Goal: Task Accomplishment & Management: Manage account settings

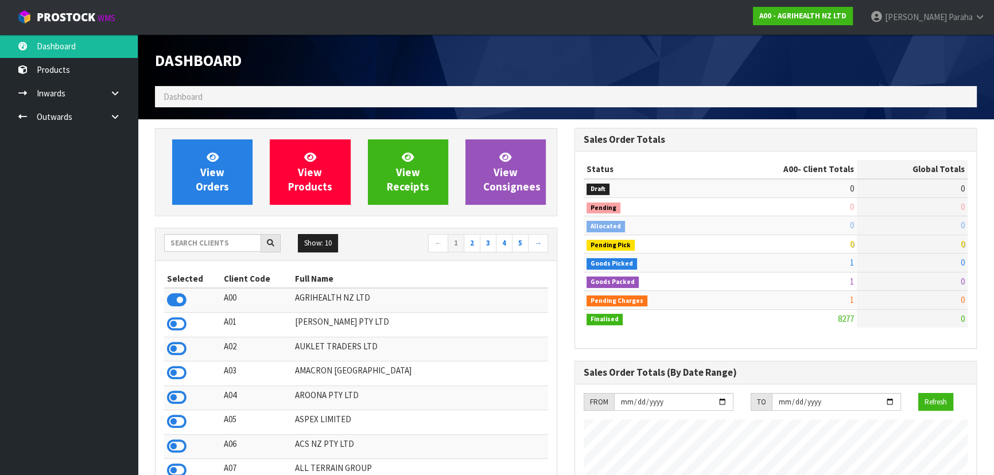
scroll to position [868, 419]
click at [202, 246] on input "text" at bounding box center [212, 243] width 97 height 18
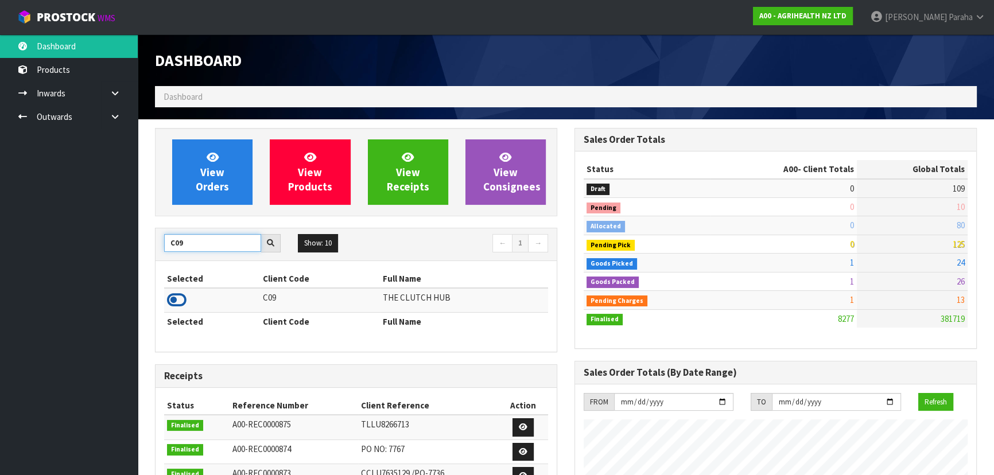
type input "C09"
click at [180, 300] on icon at bounding box center [177, 300] width 20 height 17
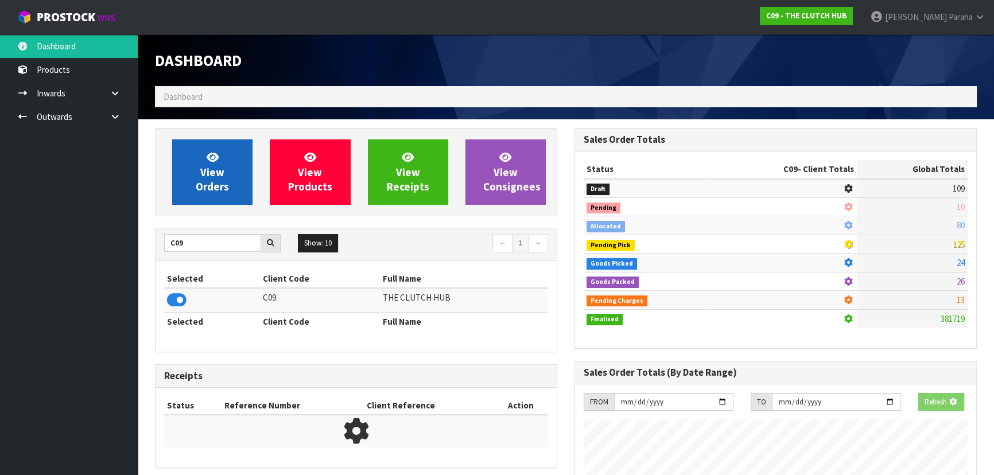
scroll to position [715, 419]
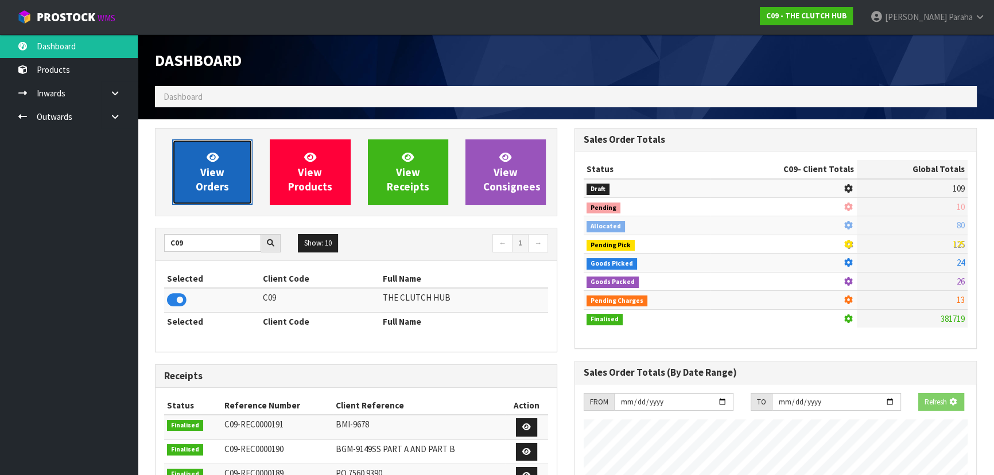
click at [212, 178] on span "View Orders" at bounding box center [212, 171] width 33 height 43
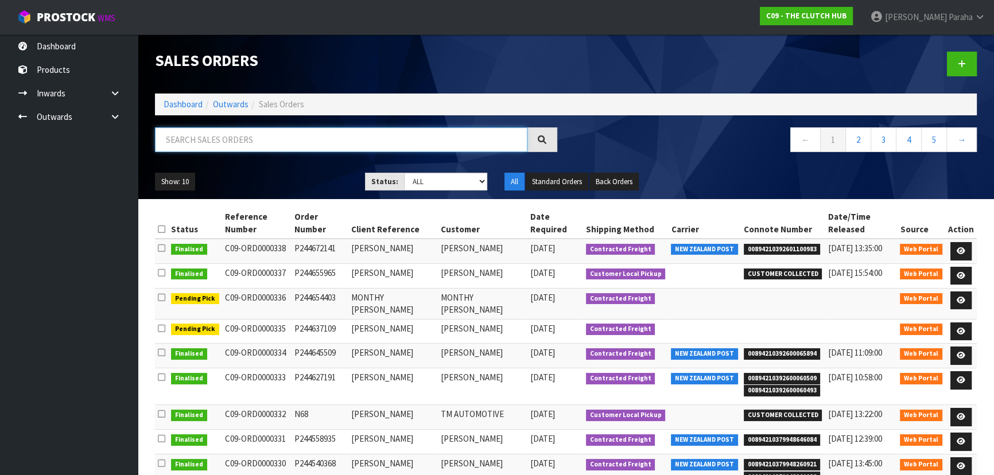
click at [201, 137] on input "text" at bounding box center [341, 139] width 373 height 25
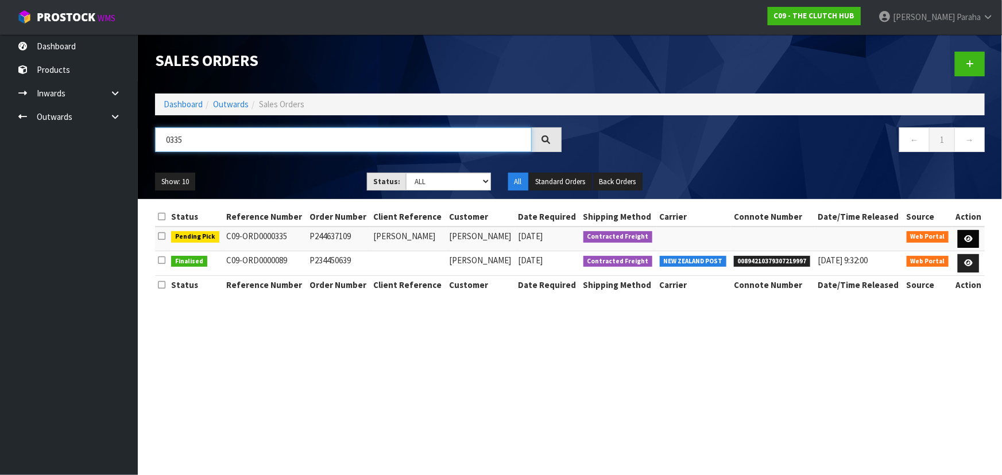
type input "0335"
click at [970, 242] on icon at bounding box center [968, 238] width 9 height 7
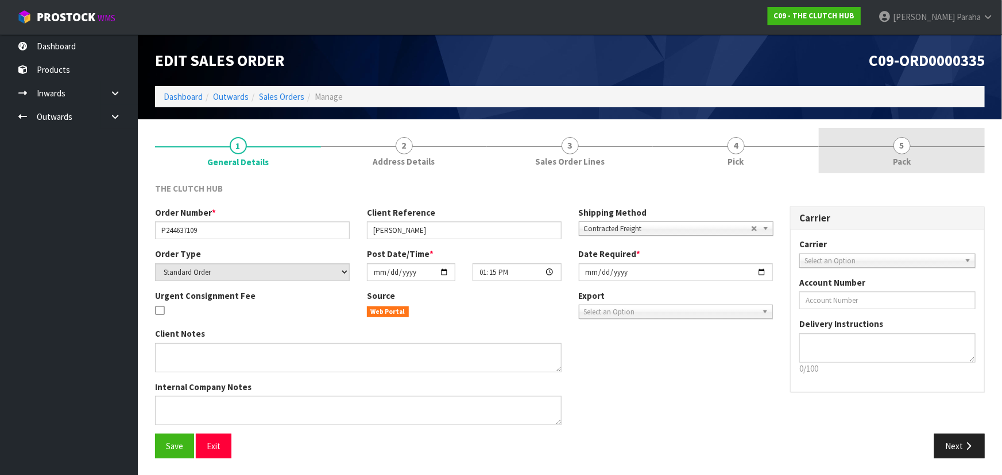
click at [902, 149] on span "5" at bounding box center [901, 145] width 17 height 17
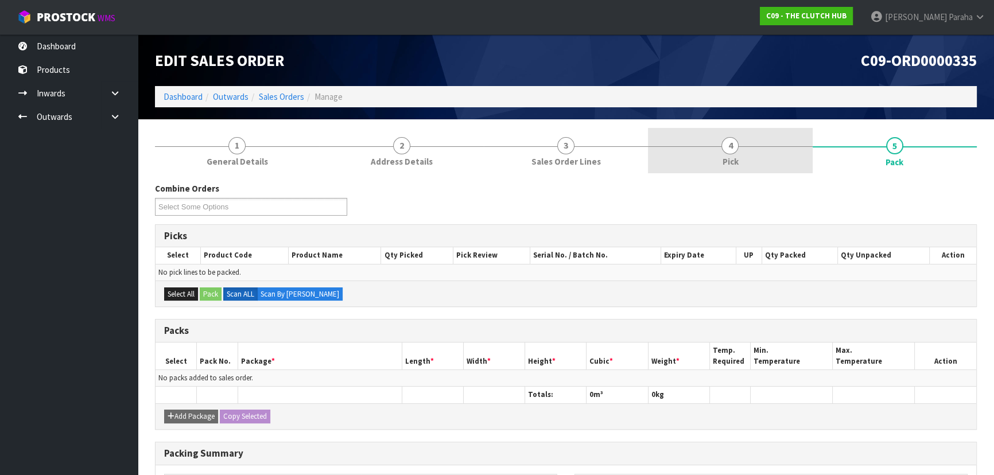
click at [721, 160] on link "4 Pick" at bounding box center [730, 150] width 164 height 45
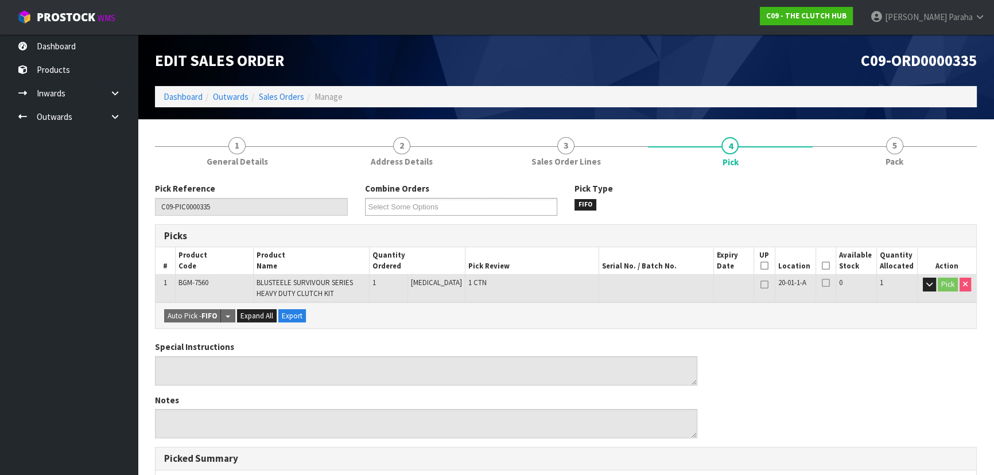
click at [822, 266] on icon at bounding box center [826, 266] width 8 height 1
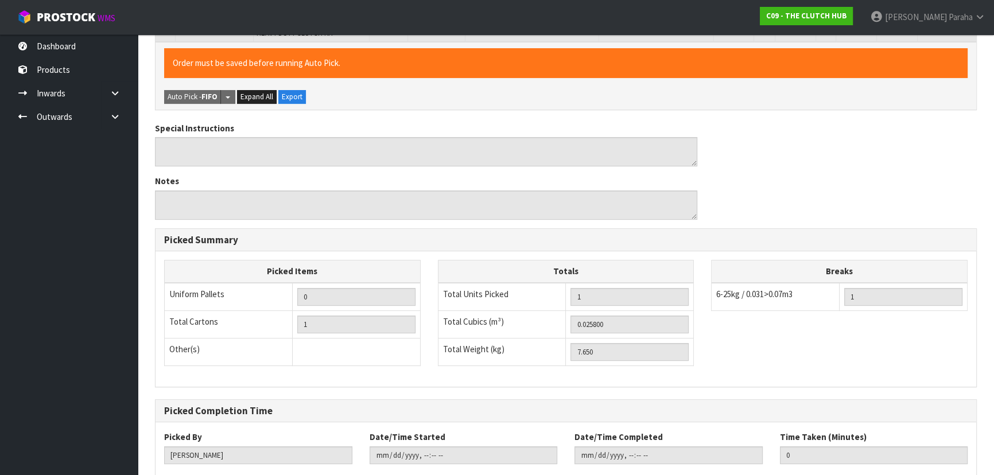
scroll to position [328, 0]
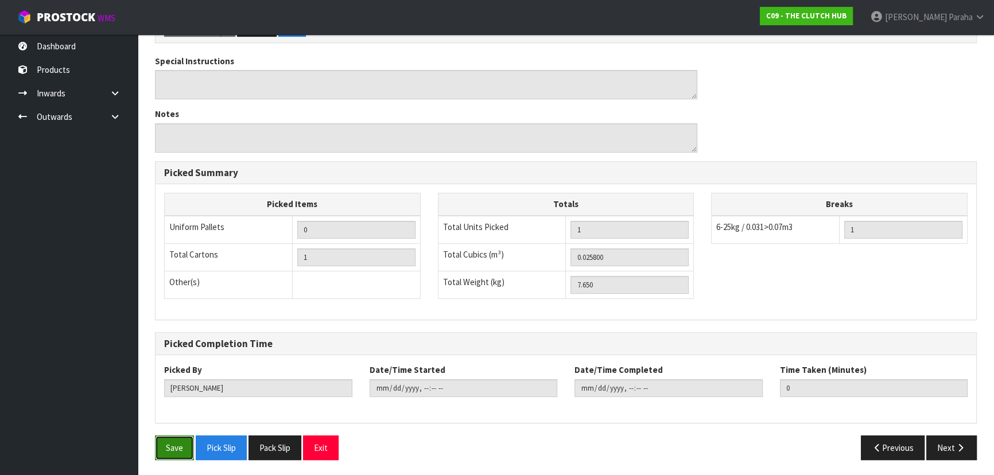
click at [166, 445] on button "Save" at bounding box center [174, 448] width 39 height 25
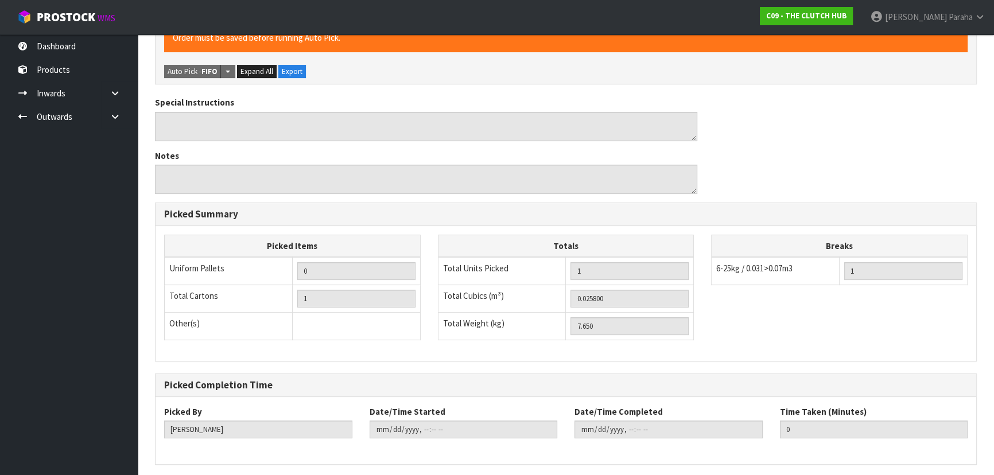
scroll to position [0, 0]
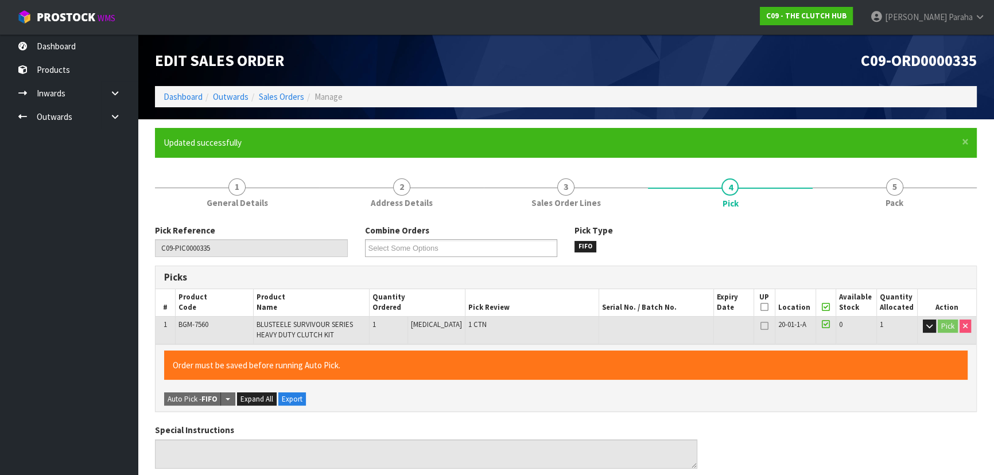
type input "[PERSON_NAME]"
type input "[DATE]T07:49:52"
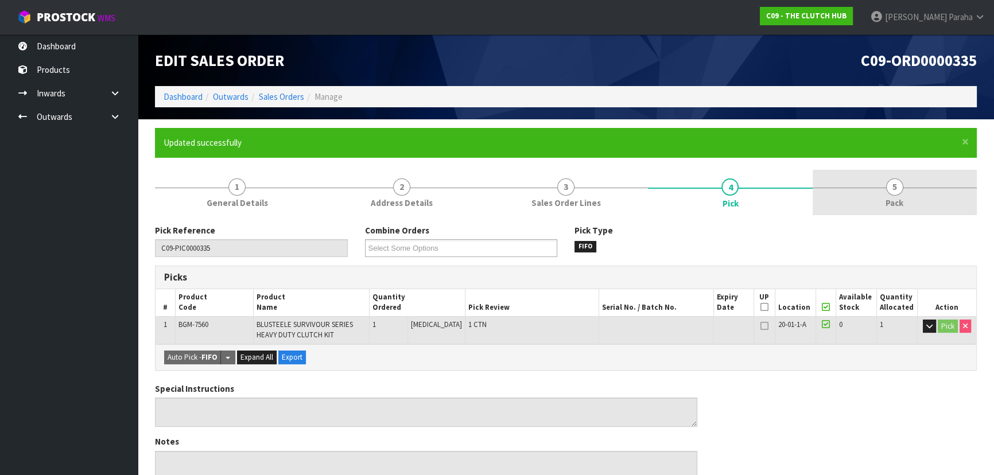
click at [897, 187] on span "5" at bounding box center [894, 187] width 17 height 17
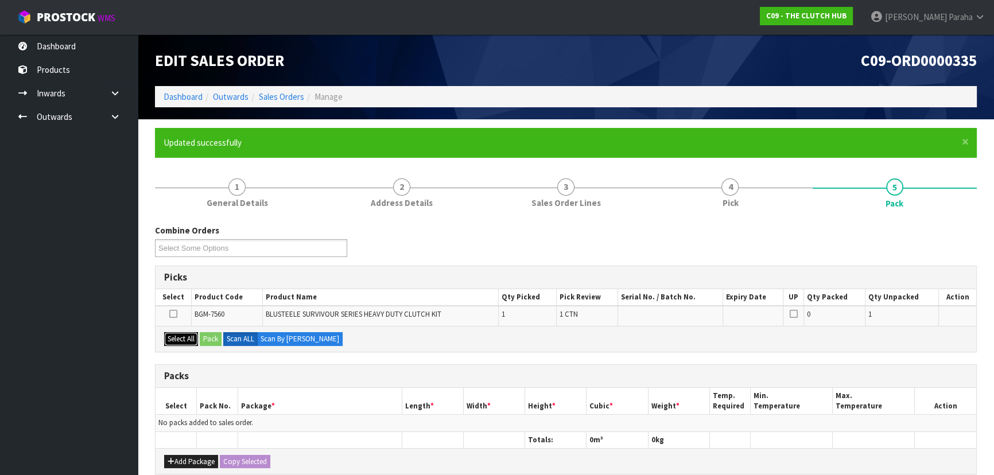
click at [179, 339] on button "Select All" at bounding box center [181, 339] width 34 height 14
click at [210, 339] on button "Pack" at bounding box center [211, 339] width 22 height 14
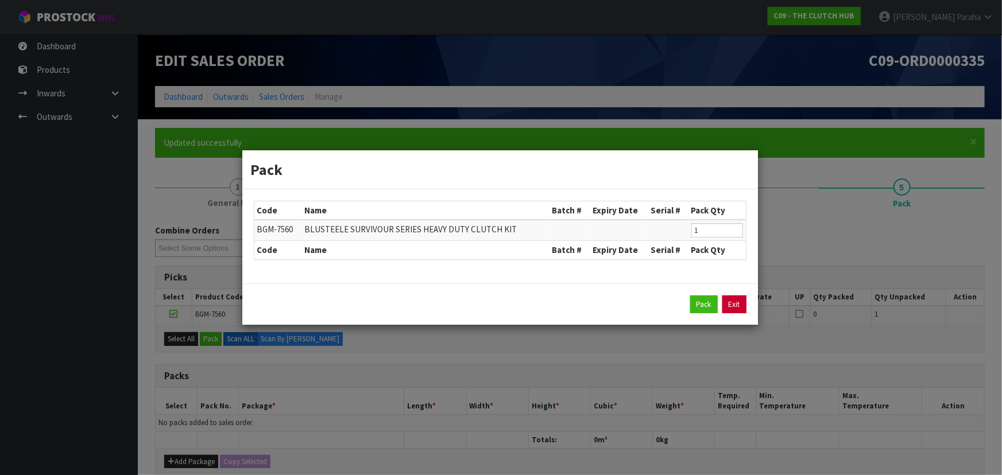
click at [743, 304] on link "Exit" at bounding box center [734, 305] width 24 height 18
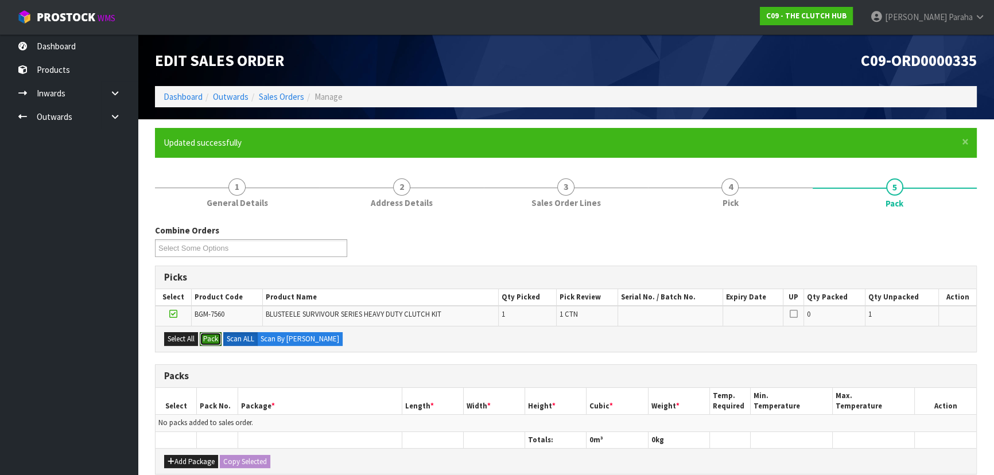
click at [200, 332] on button "Pack" at bounding box center [211, 339] width 22 height 14
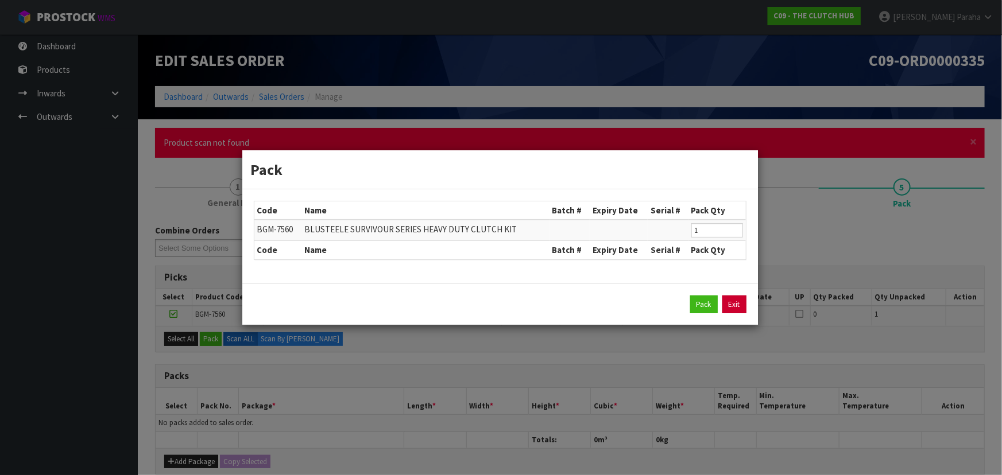
click at [731, 307] on link "Exit" at bounding box center [734, 305] width 24 height 18
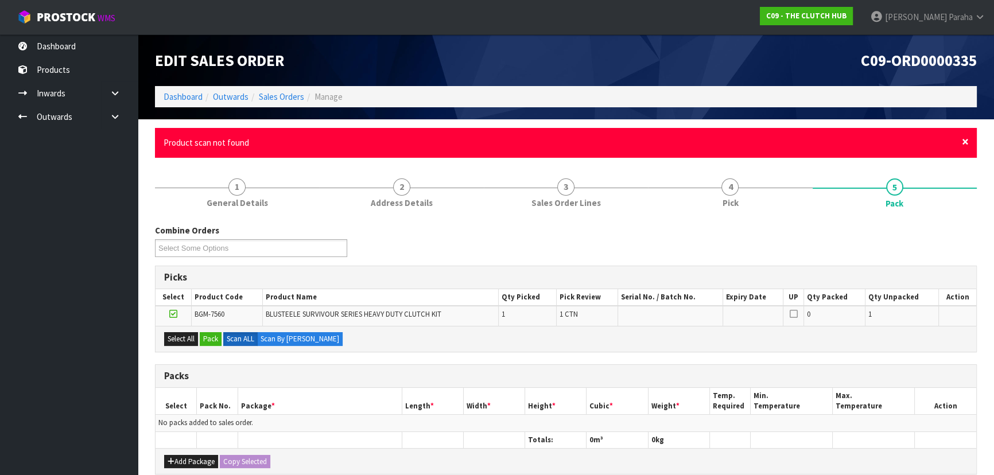
click at [964, 142] on span "×" at bounding box center [965, 142] width 7 height 16
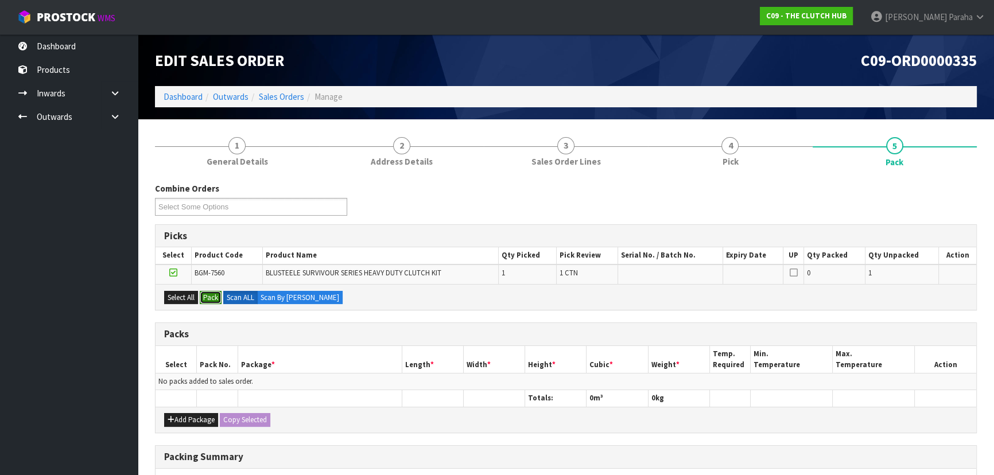
click at [216, 303] on button "Pack" at bounding box center [211, 298] width 22 height 14
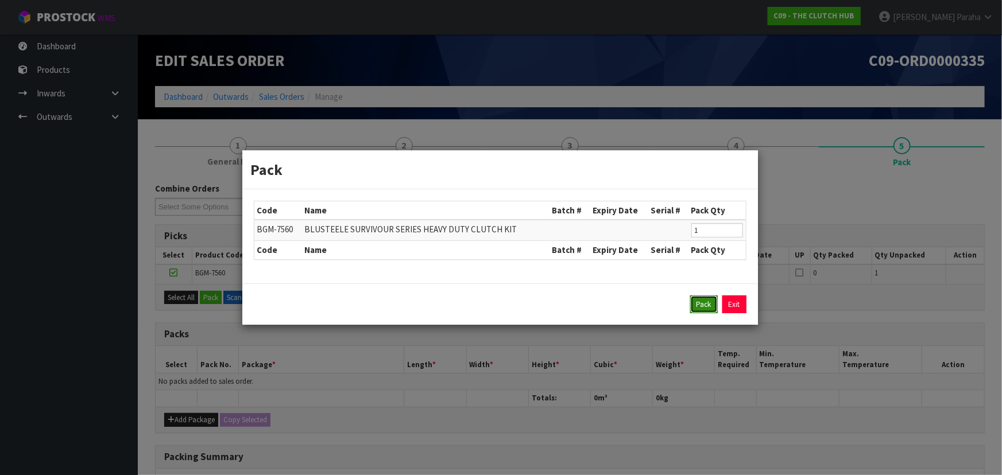
click at [708, 311] on button "Pack" at bounding box center [704, 305] width 28 height 18
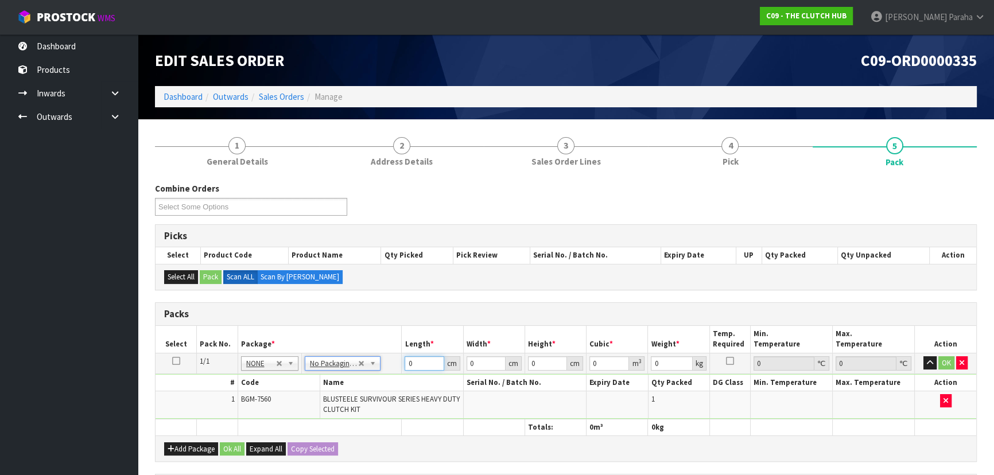
click at [427, 366] on input "0" at bounding box center [424, 364] width 39 height 14
type input "41"
type input "40"
type input "1"
type input "0.00164"
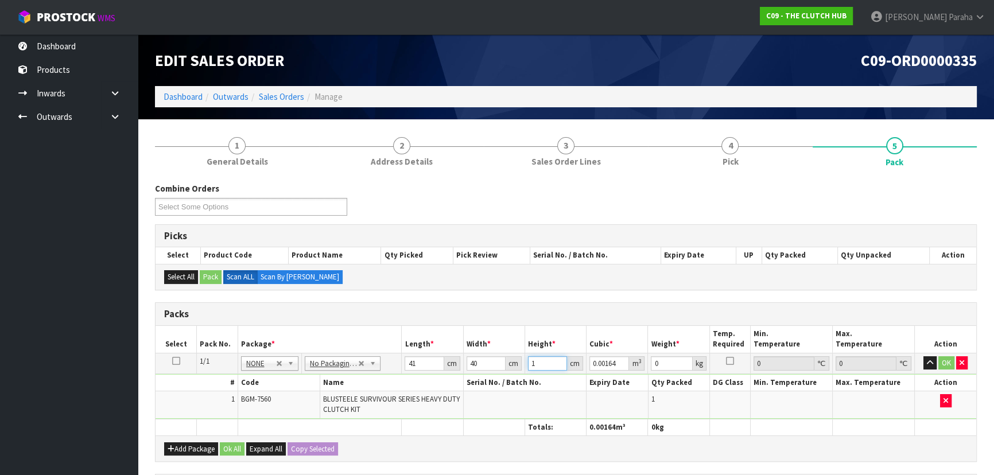
type input "16"
type input "0.02624"
type input "16"
type input "8"
click at [924, 357] on button "button" at bounding box center [930, 364] width 13 height 14
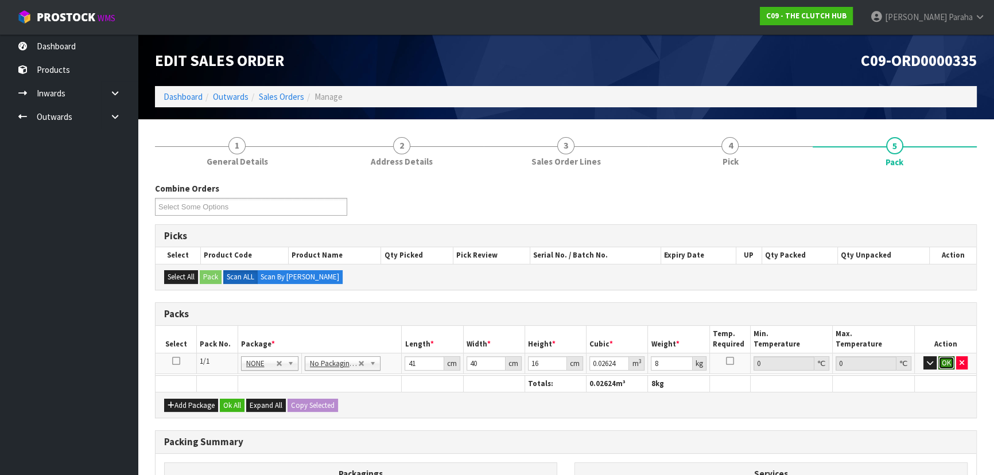
click button "OK" at bounding box center [947, 364] width 16 height 14
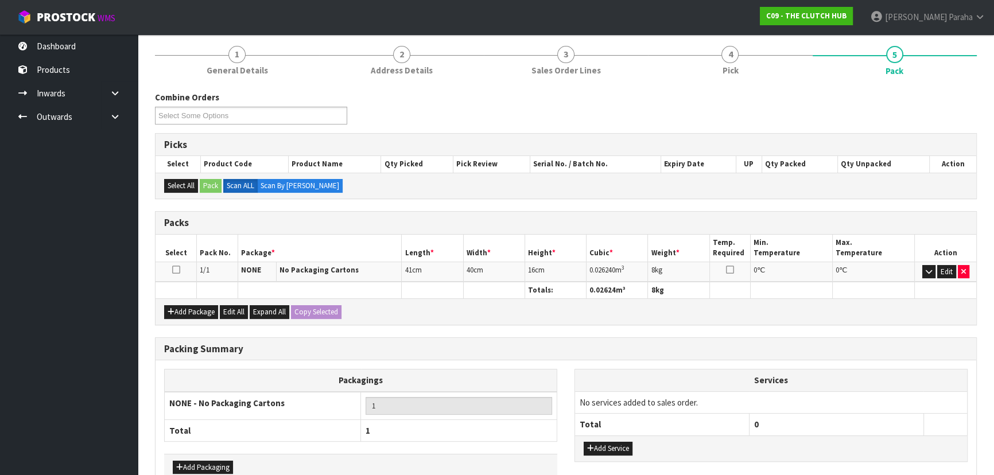
scroll to position [156, 0]
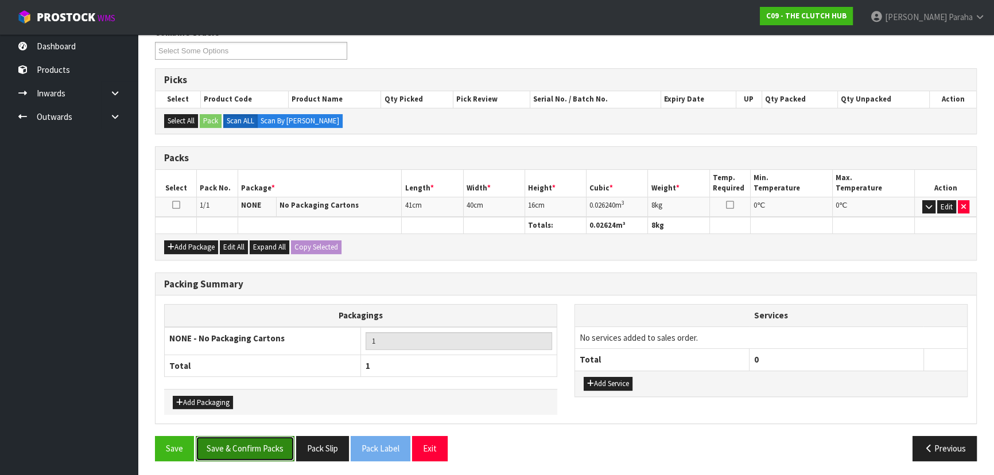
click at [247, 449] on button "Save & Confirm Packs" at bounding box center [245, 448] width 99 height 25
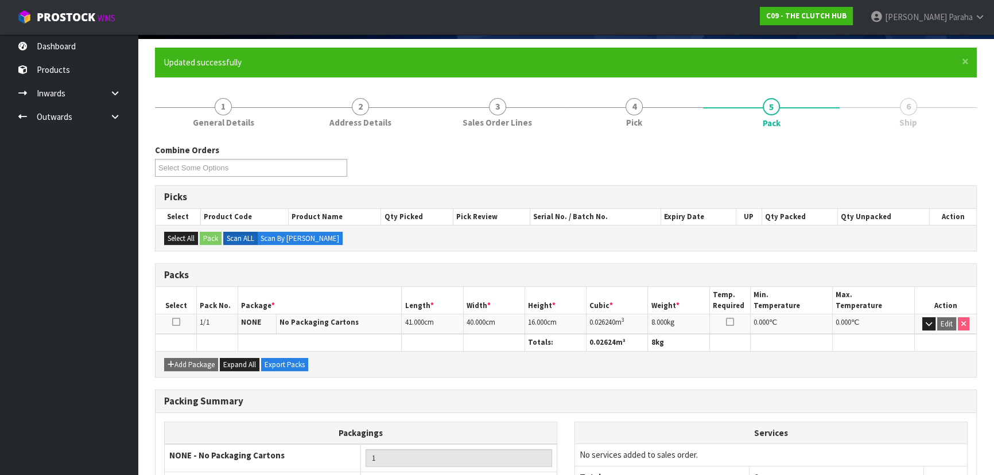
scroll to position [172, 0]
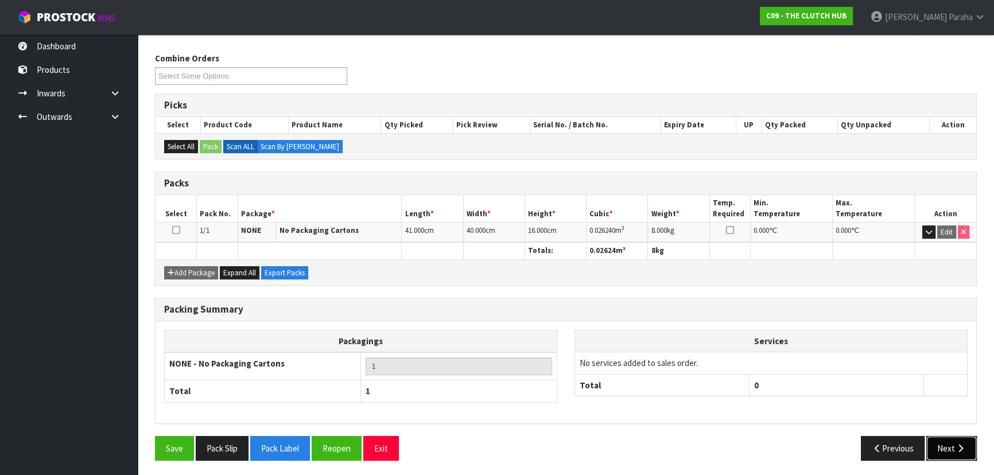
click at [939, 441] on button "Next" at bounding box center [952, 448] width 51 height 25
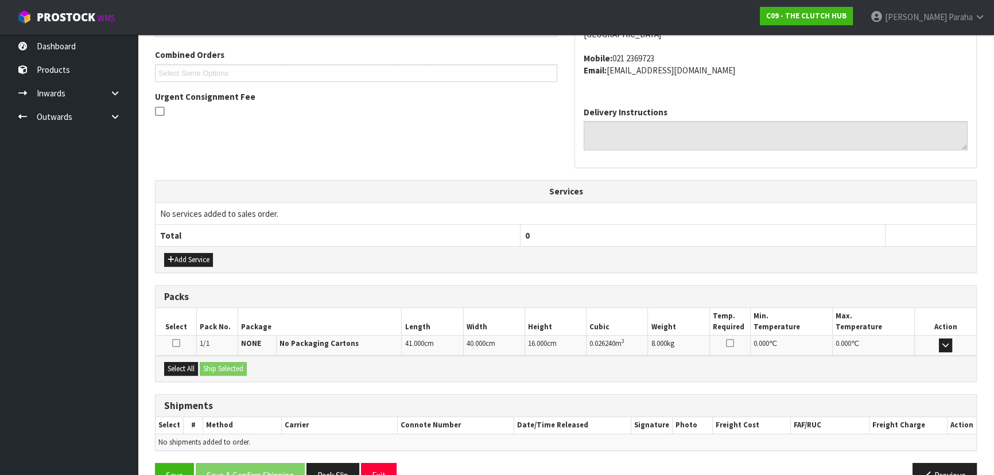
scroll to position [317, 0]
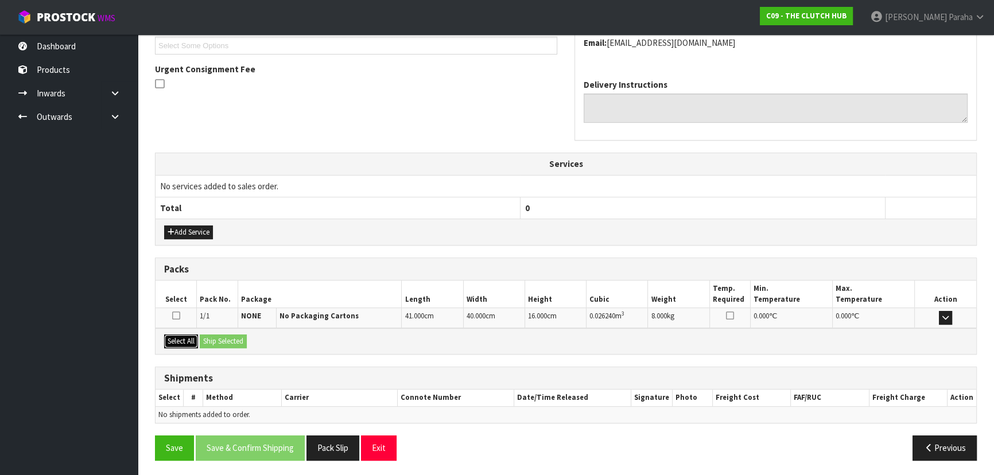
drag, startPoint x: 179, startPoint y: 342, endPoint x: 241, endPoint y: 342, distance: 62.6
click at [192, 342] on button "Select All" at bounding box center [181, 342] width 34 height 14
click at [239, 342] on button "Ship Selected" at bounding box center [223, 342] width 47 height 14
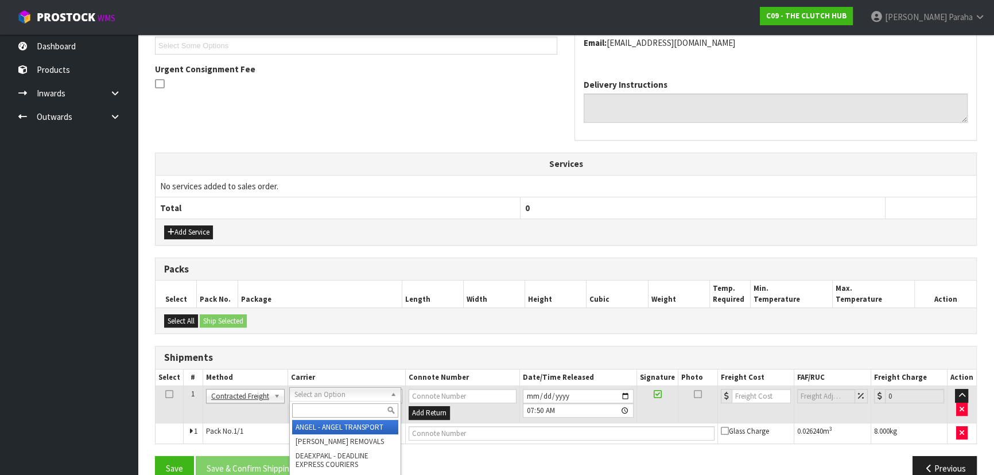
drag, startPoint x: 350, startPoint y: 411, endPoint x: 393, endPoint y: 397, distance: 45.8
click at [350, 411] on input "text" at bounding box center [345, 411] width 106 height 14
type input "NZP"
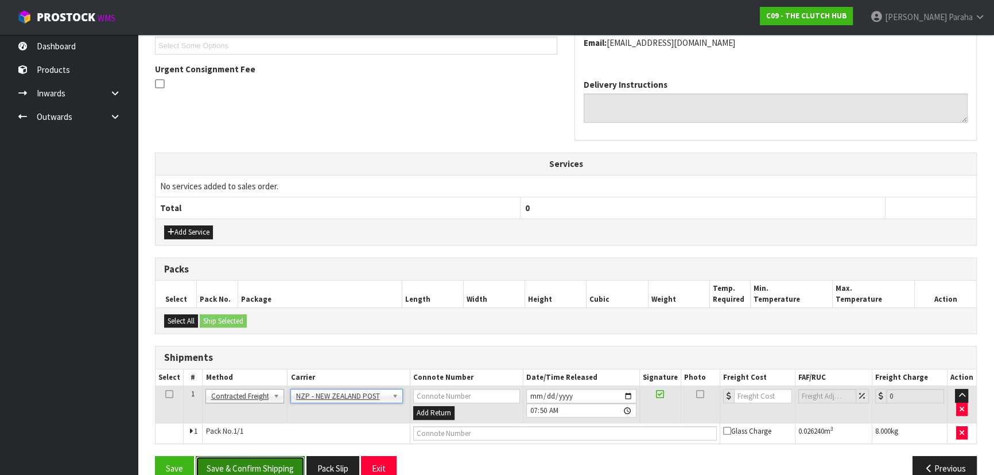
click at [275, 470] on button "Save & Confirm Shipping" at bounding box center [250, 468] width 109 height 25
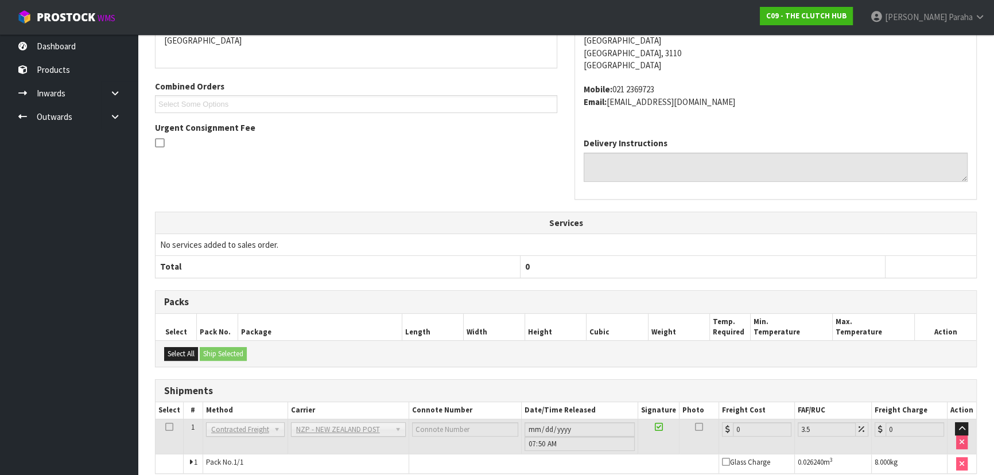
scroll to position [322, 0]
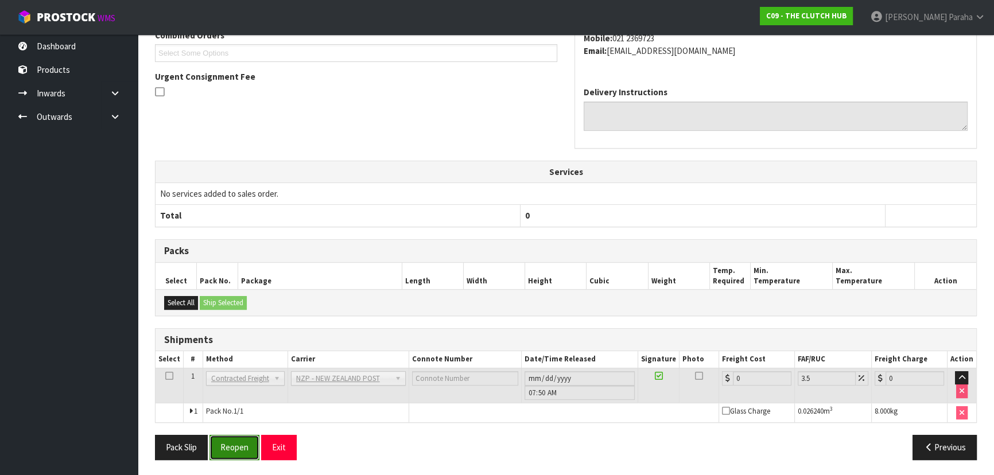
click at [239, 448] on button "Reopen" at bounding box center [235, 447] width 50 height 25
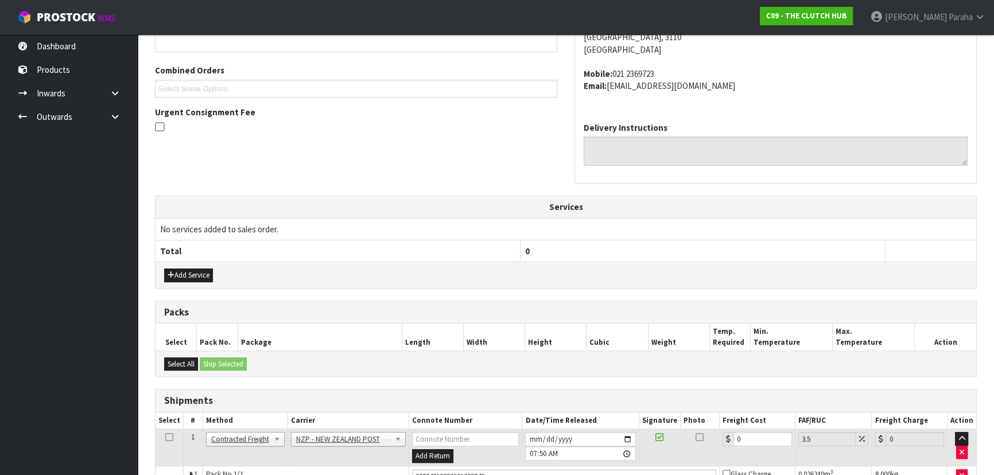
scroll to position [349, 0]
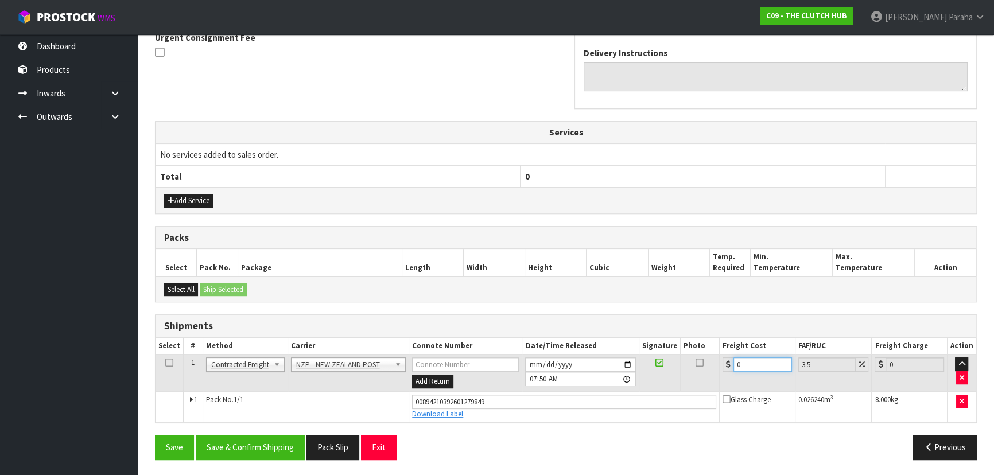
click at [762, 365] on input "0" at bounding box center [763, 365] width 59 height 14
type input "8"
type input "8.28"
type input "8.4"
type input "8.69"
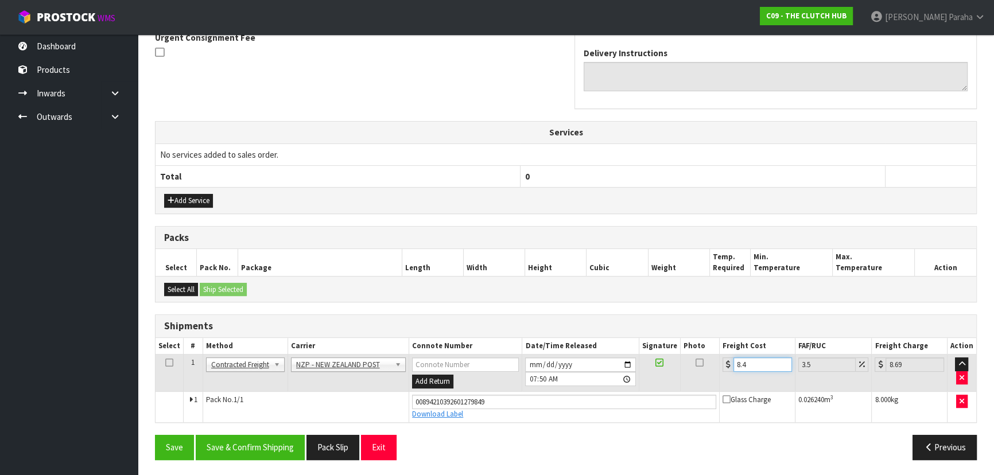
type input "8.45"
type input "8.75"
type input "8.45"
click at [244, 444] on button "Save & Confirm Shipping" at bounding box center [250, 447] width 109 height 25
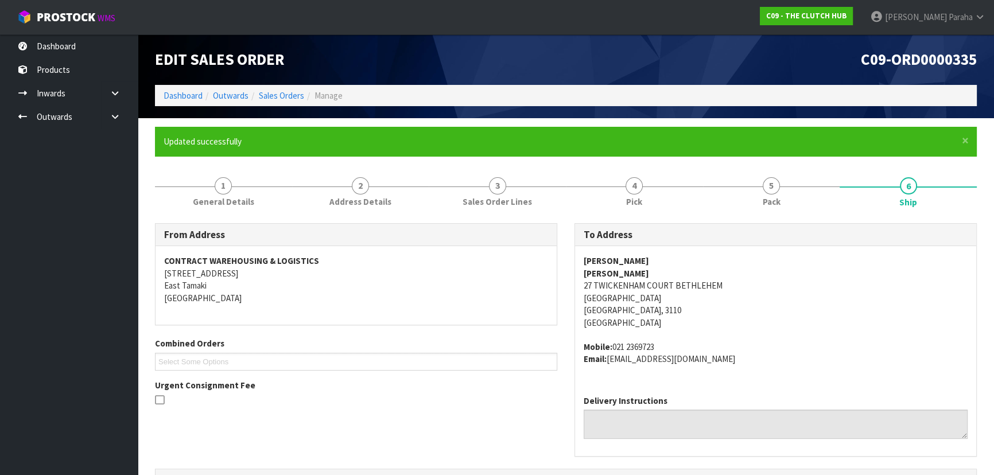
scroll to position [0, 0]
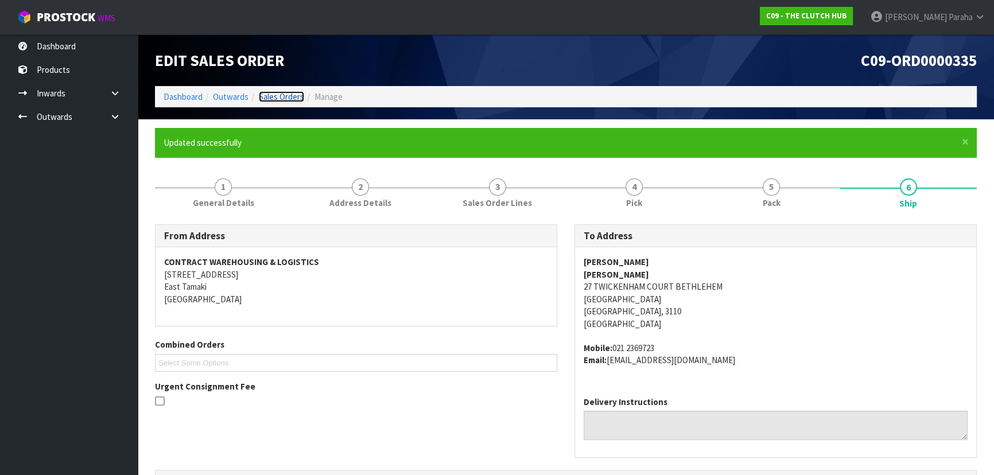
click at [294, 99] on link "Sales Orders" at bounding box center [281, 96] width 45 height 11
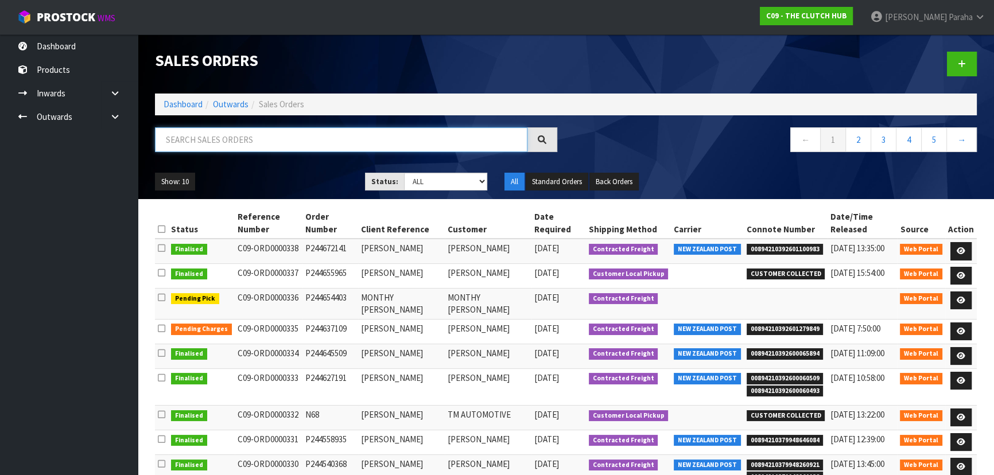
click at [280, 137] on input "text" at bounding box center [341, 139] width 373 height 25
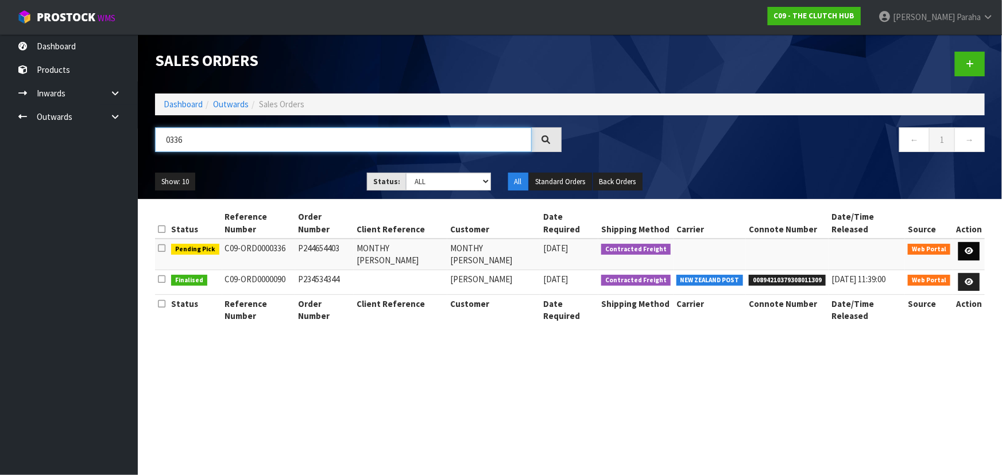
type input "0336"
click at [970, 250] on icon at bounding box center [968, 250] width 9 height 7
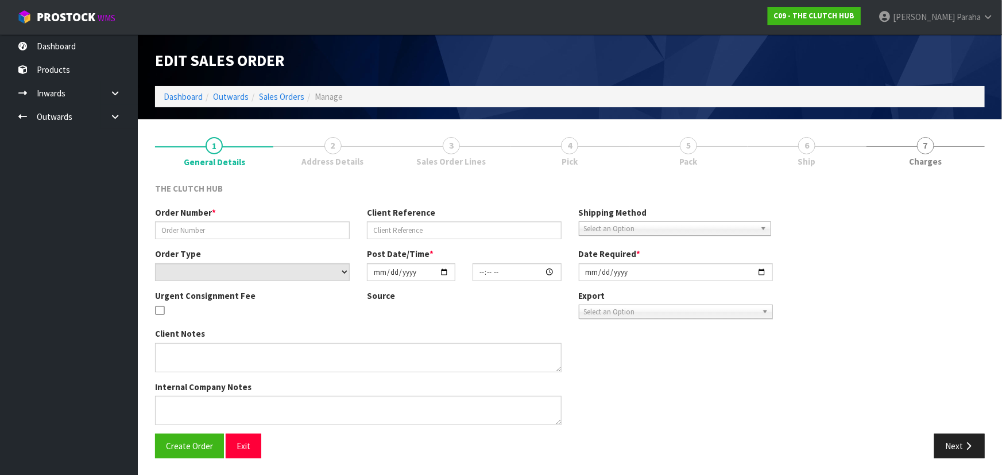
type input "P244654403"
type input "MONTHY [PERSON_NAME]"
select select "number:0"
type input "[DATE]"
type input "19:44:00.000"
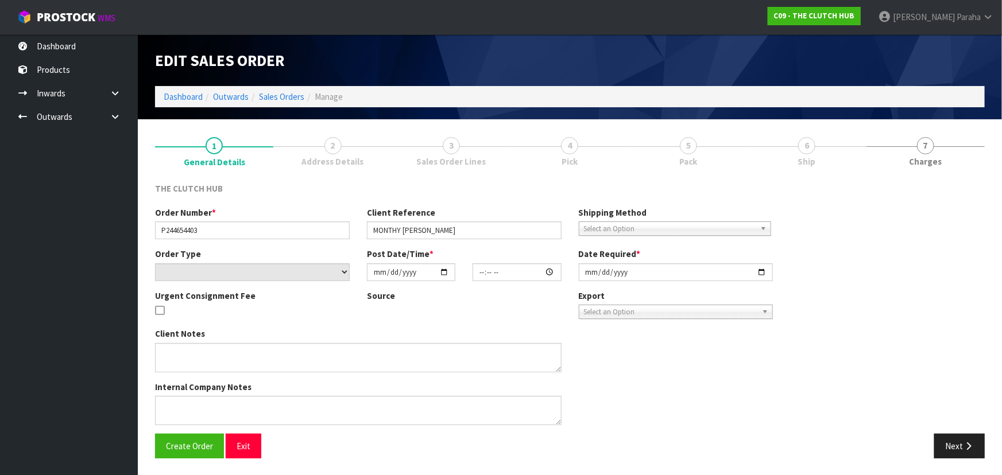
type input "[DATE]"
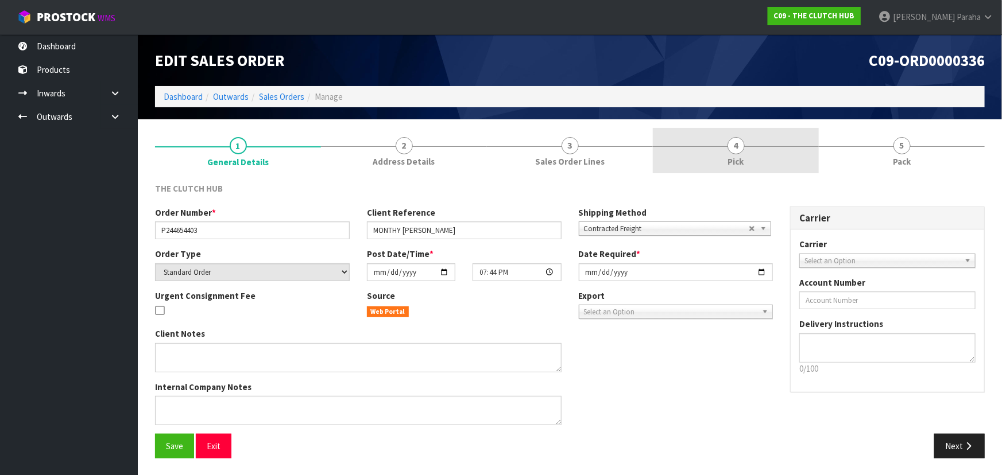
click at [735, 146] on span "4" at bounding box center [735, 145] width 17 height 17
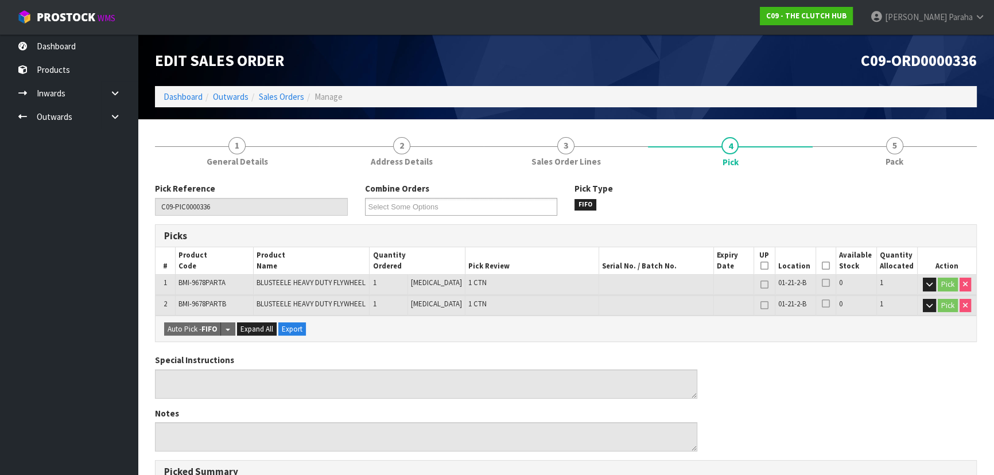
click at [825, 266] on icon at bounding box center [826, 266] width 8 height 1
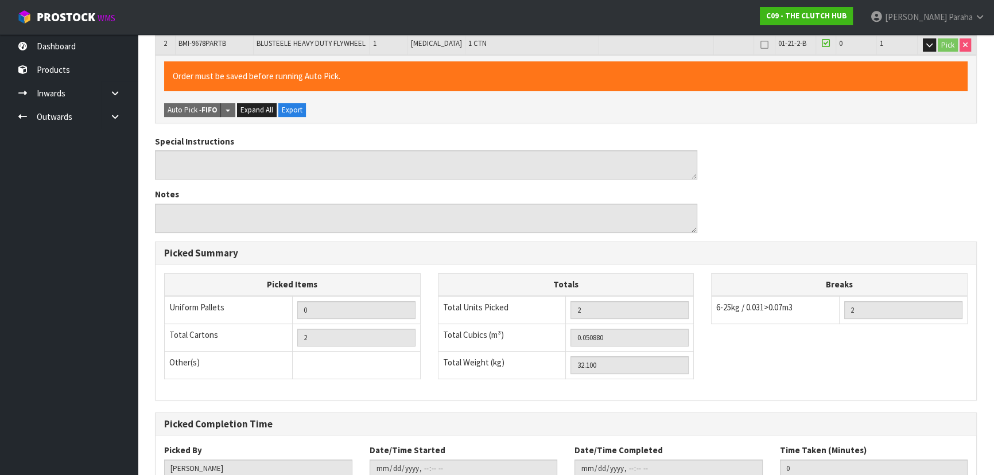
scroll to position [341, 0]
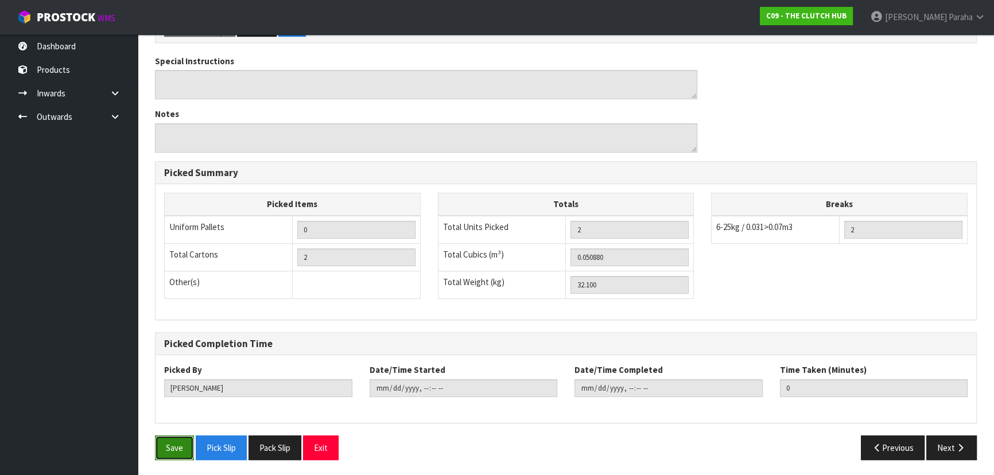
click at [170, 454] on button "Save" at bounding box center [174, 448] width 39 height 25
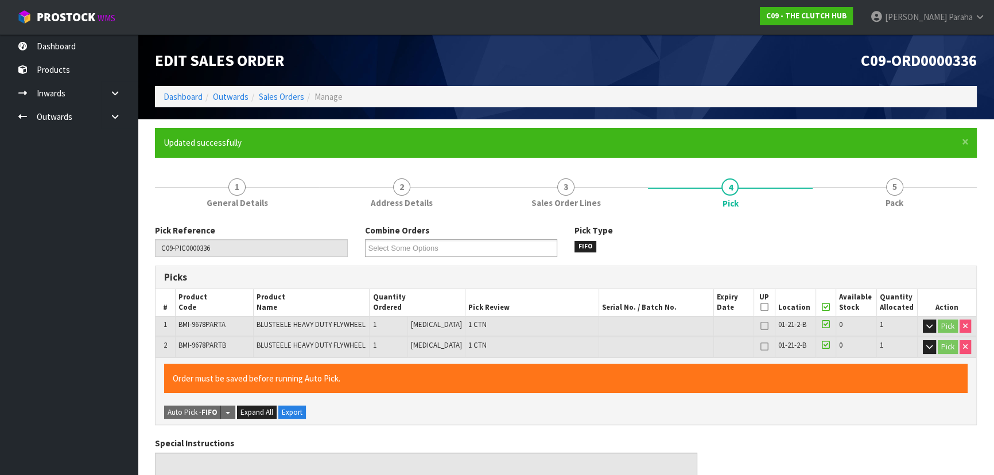
type input "[PERSON_NAME]"
type input "[DATE]T07:54:46"
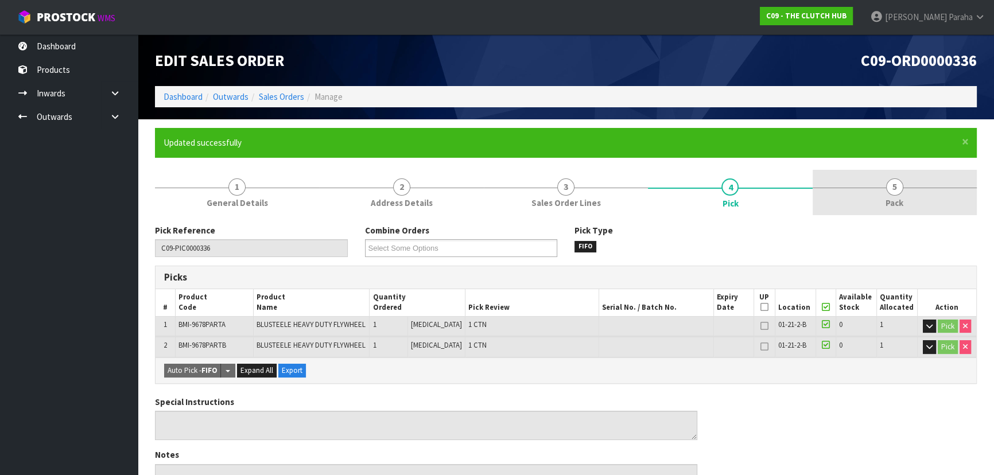
click at [893, 195] on link "5 Pack" at bounding box center [895, 192] width 164 height 45
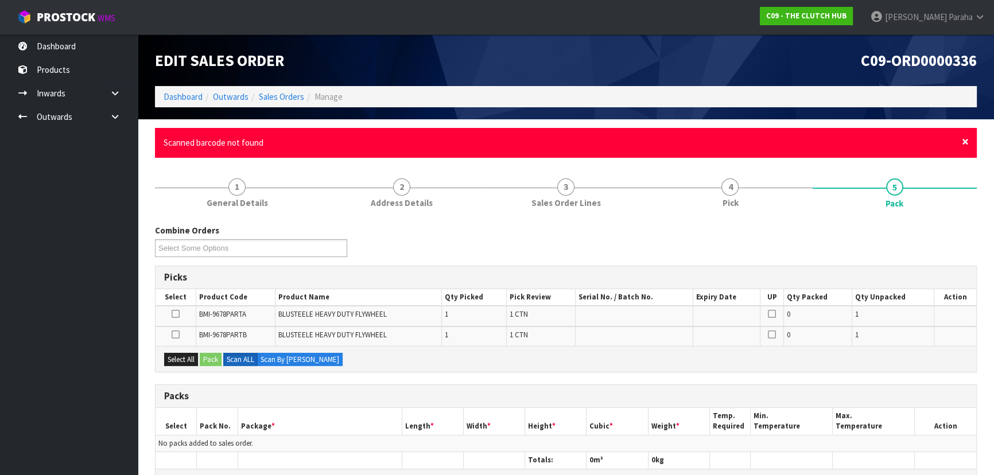
click at [966, 145] on span "×" at bounding box center [965, 142] width 7 height 16
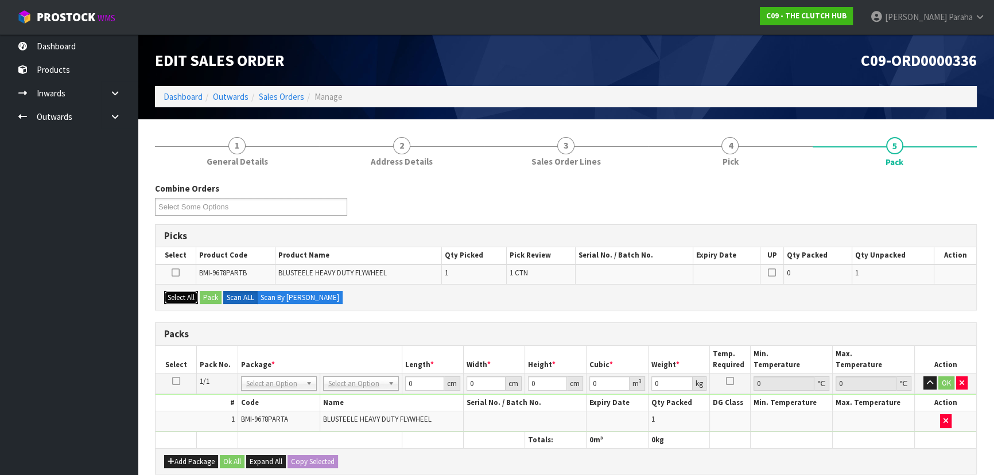
click at [181, 294] on button "Select All" at bounding box center [181, 298] width 34 height 14
click at [215, 297] on button "Pack" at bounding box center [211, 298] width 22 height 14
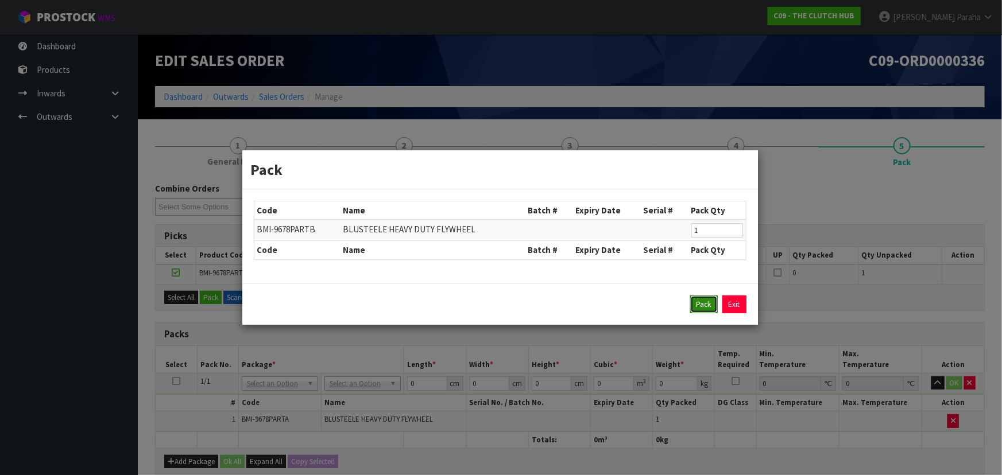
click at [709, 310] on button "Pack" at bounding box center [704, 305] width 28 height 18
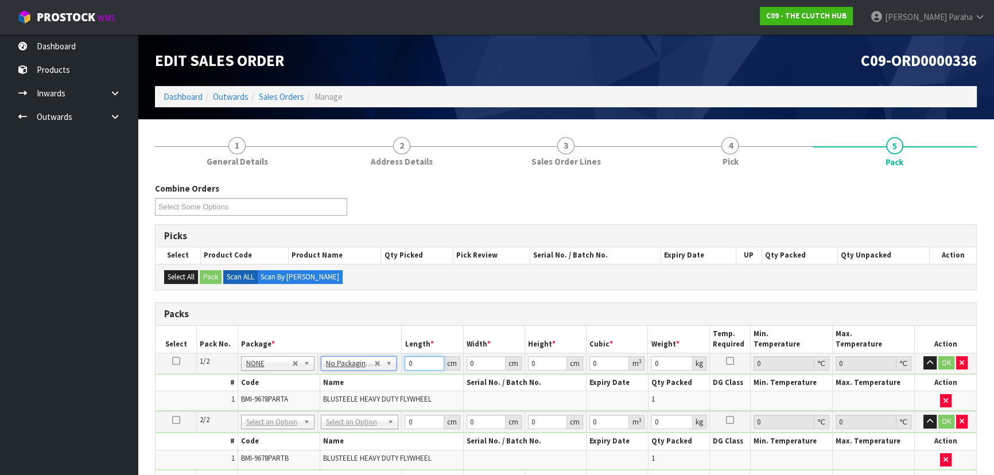
click at [412, 363] on input "0" at bounding box center [424, 364] width 39 height 14
type input "42"
type input "40"
type input "1"
type input "0.00168"
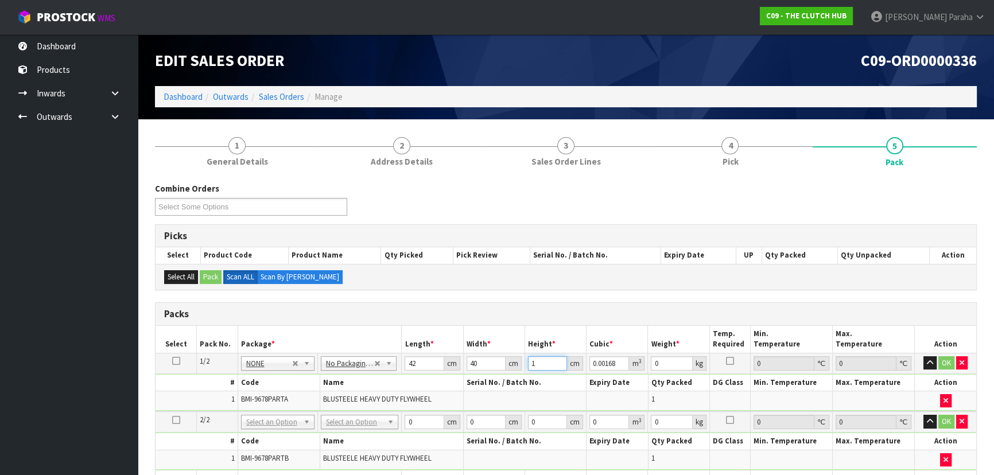
type input "15"
type input "0.0252"
type input "15"
type input "10"
click at [924, 357] on button "button" at bounding box center [930, 364] width 13 height 14
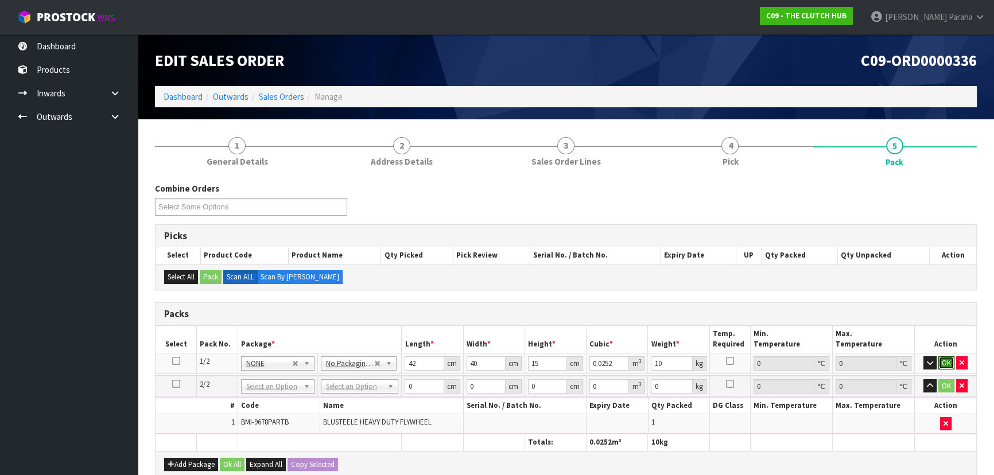
click button "OK" at bounding box center [947, 364] width 16 height 14
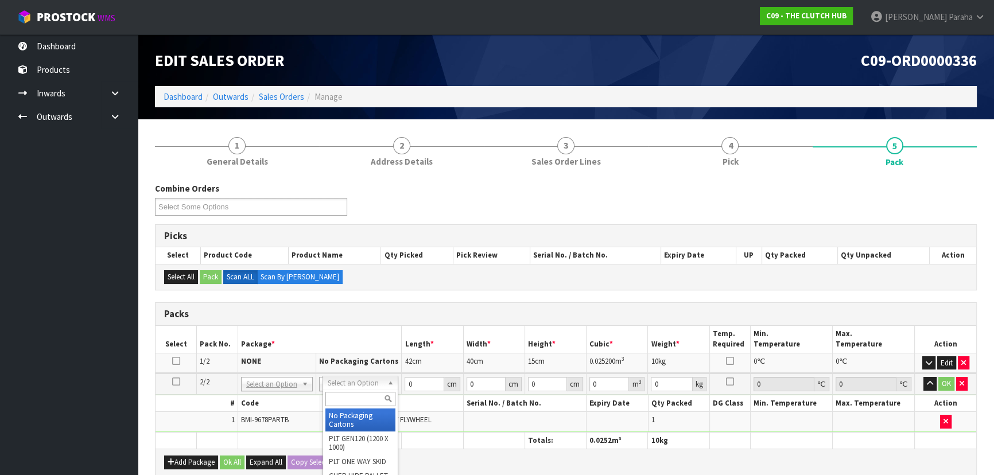
type input "2"
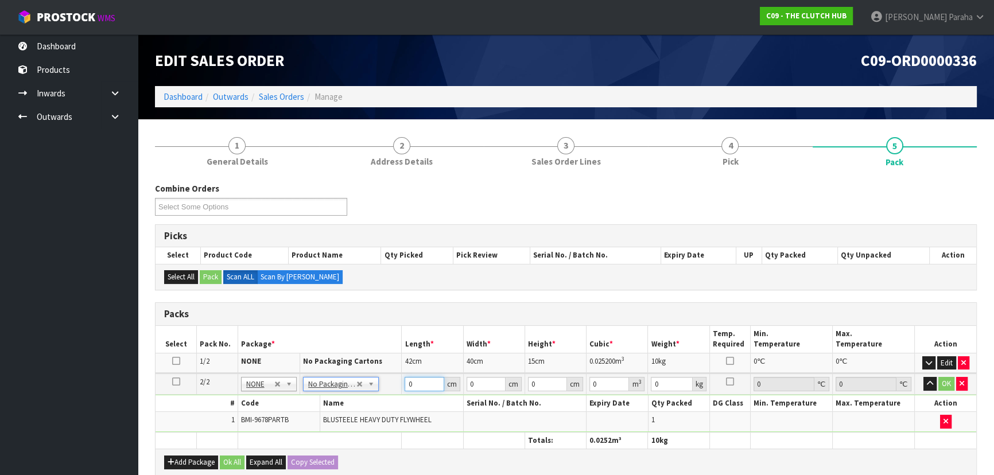
click at [417, 382] on input "0" at bounding box center [424, 384] width 39 height 14
type input "40"
type input "39"
type input "1"
type input "0.00156"
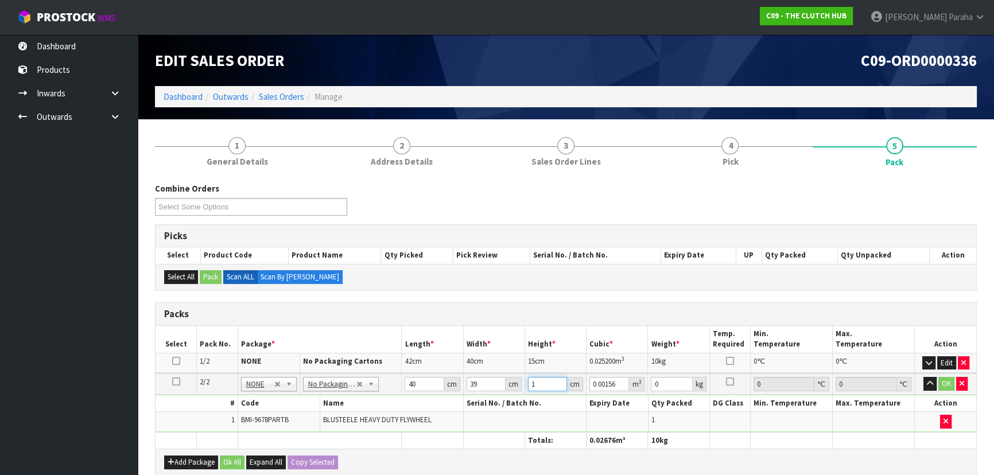
type input "15"
type input "0.0234"
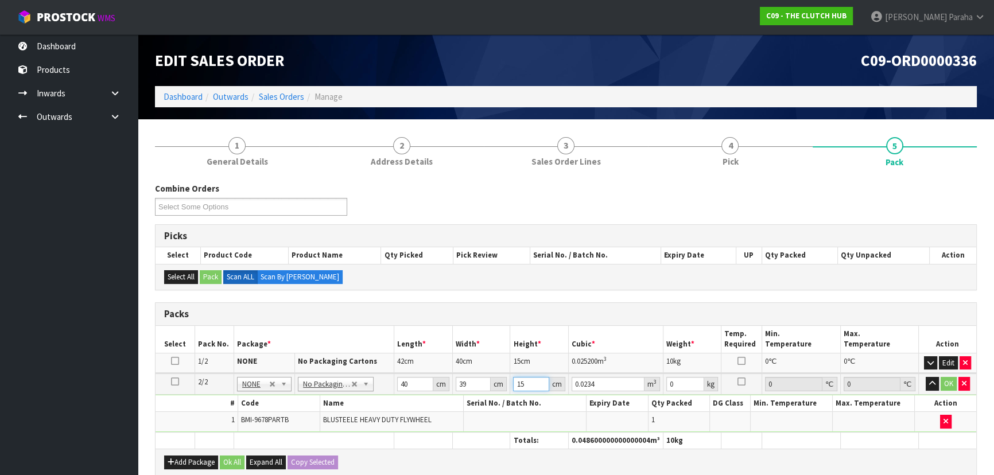
type input "15"
type input "23"
click at [926, 377] on button "button" at bounding box center [932, 384] width 13 height 14
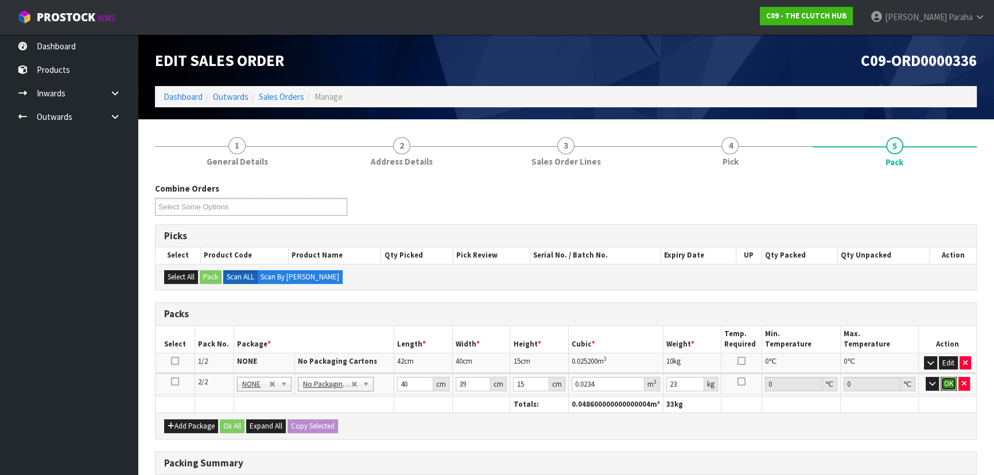
click button "OK" at bounding box center [949, 384] width 16 height 14
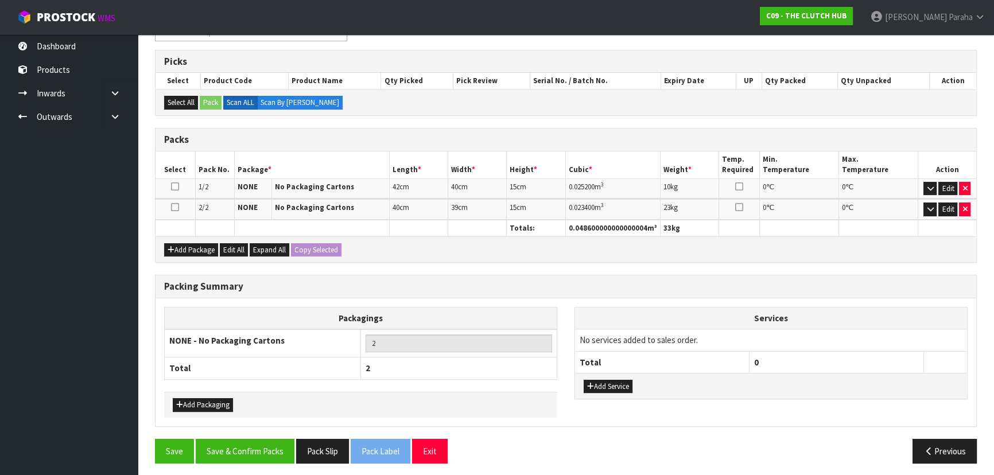
scroll to position [177, 0]
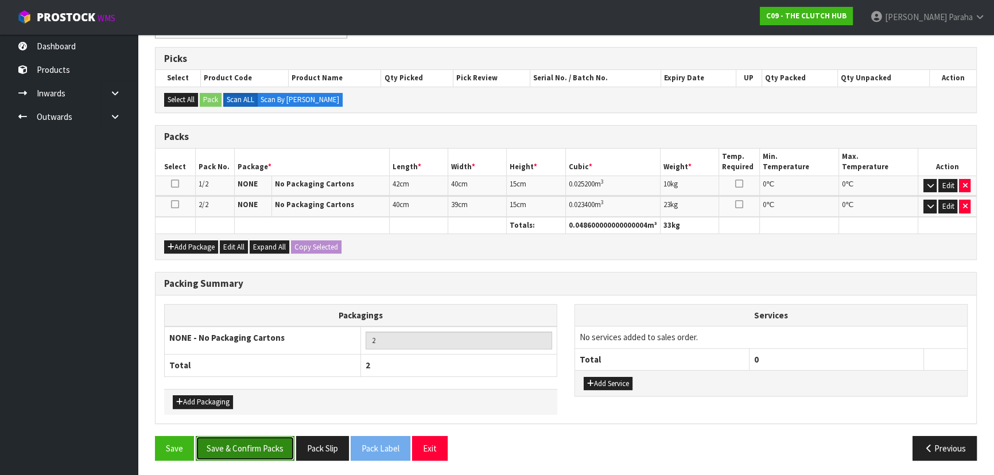
click at [266, 449] on button "Save & Confirm Packs" at bounding box center [245, 448] width 99 height 25
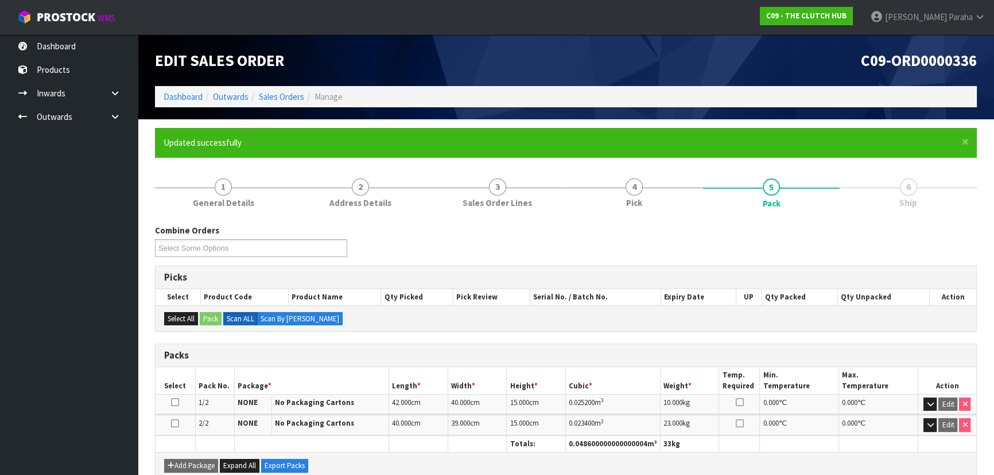
scroll to position [193, 0]
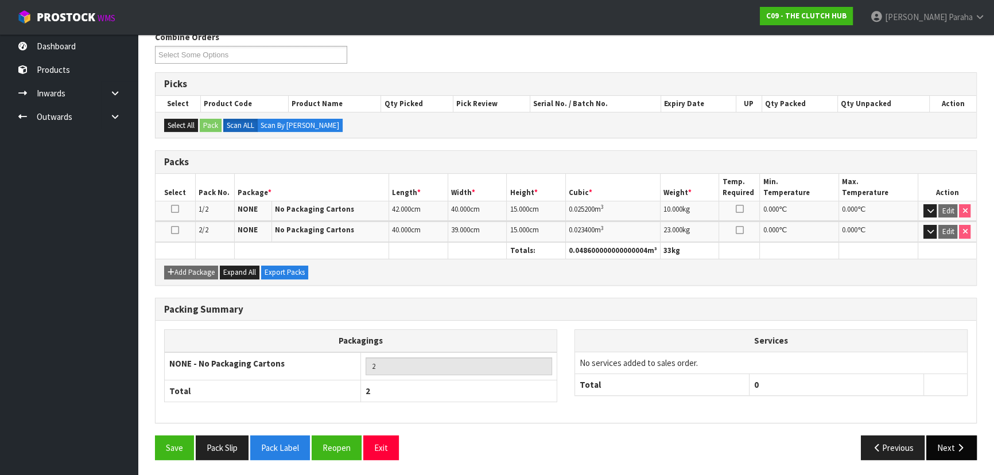
click at [951, 445] on button "Next" at bounding box center [952, 448] width 51 height 25
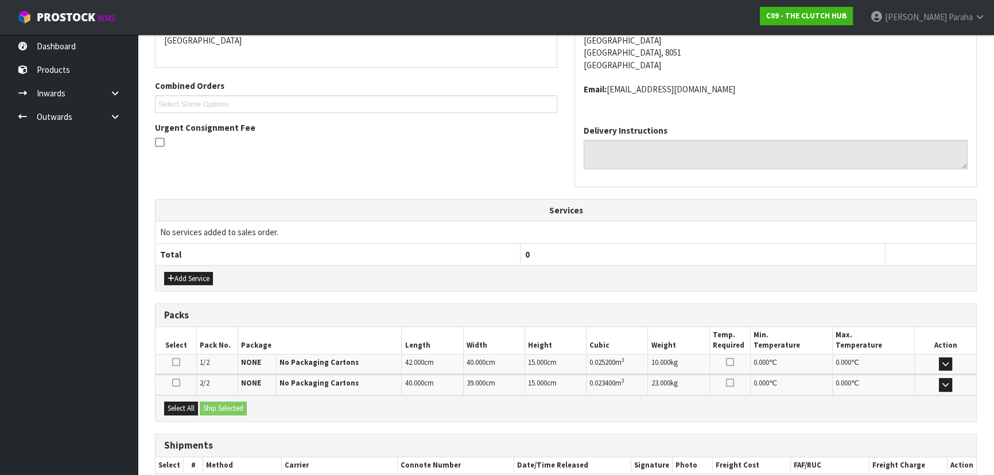
scroll to position [326, 0]
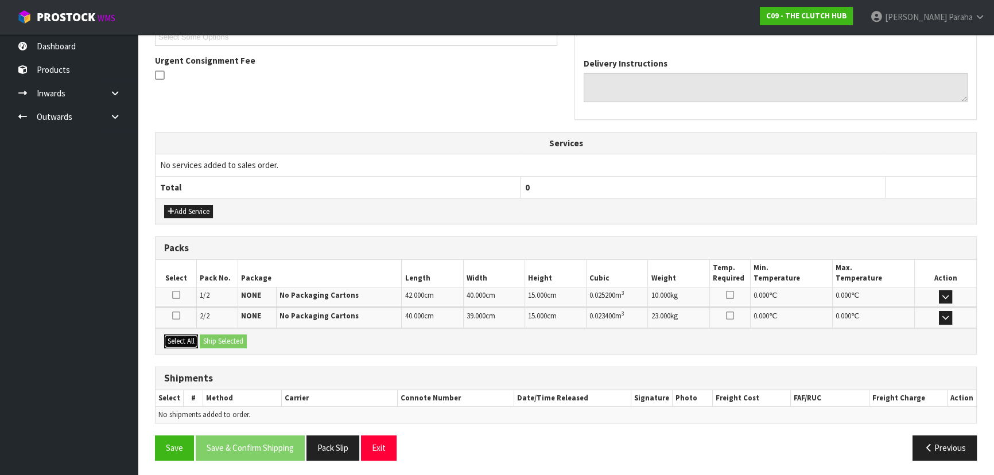
click at [184, 339] on button "Select All" at bounding box center [181, 342] width 34 height 14
click at [211, 339] on button "Ship Selected" at bounding box center [223, 342] width 47 height 14
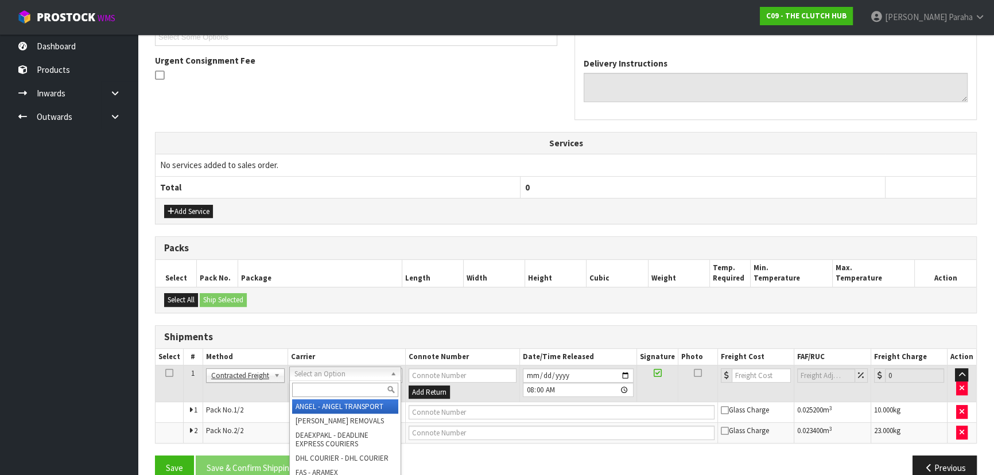
click at [357, 393] on input "text" at bounding box center [345, 390] width 106 height 14
type input "NZP"
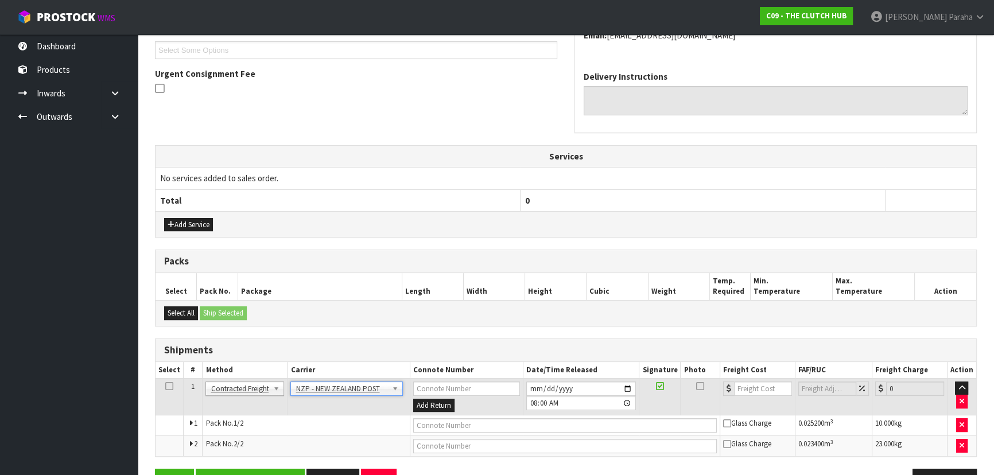
scroll to position [346, 0]
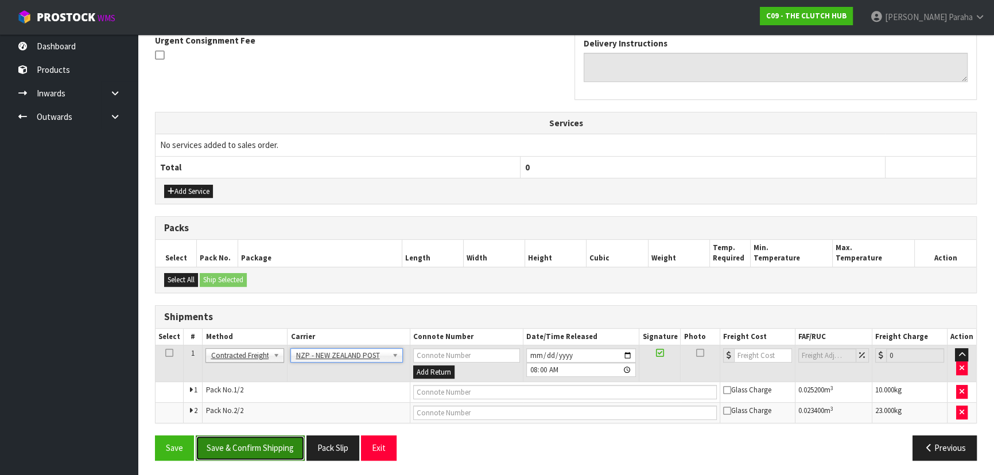
click at [264, 444] on button "Save & Confirm Shipping" at bounding box center [250, 448] width 109 height 25
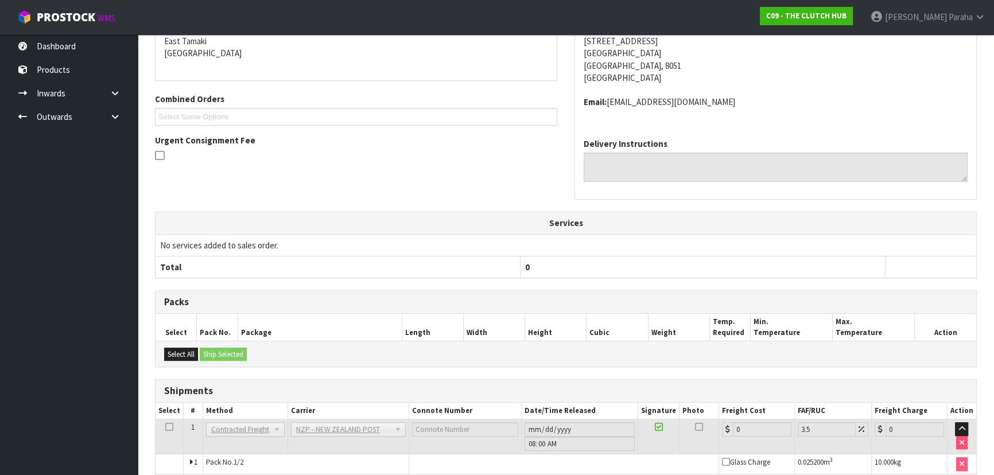
scroll to position [330, 0]
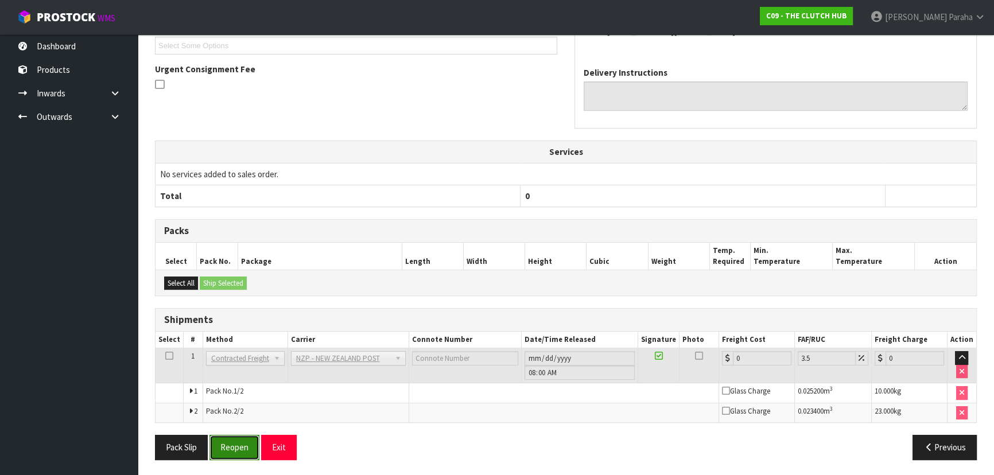
click at [241, 455] on button "Reopen" at bounding box center [235, 447] width 50 height 25
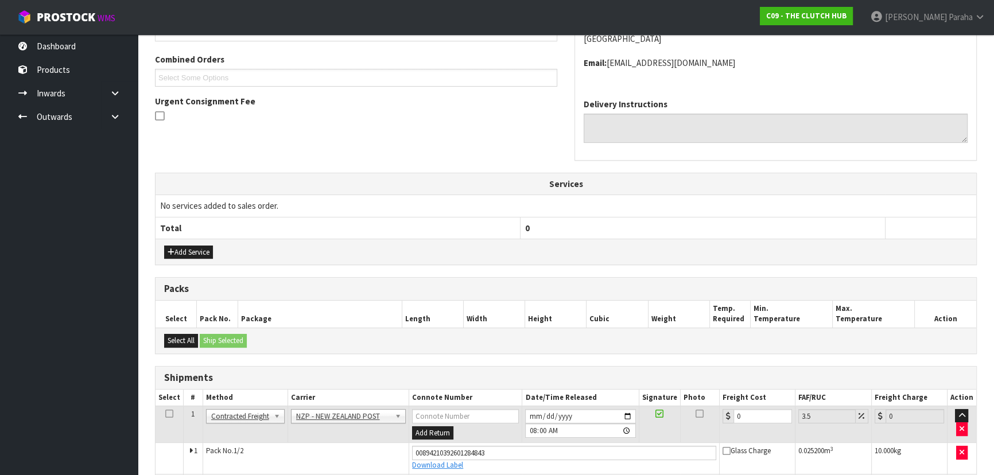
scroll to position [357, 0]
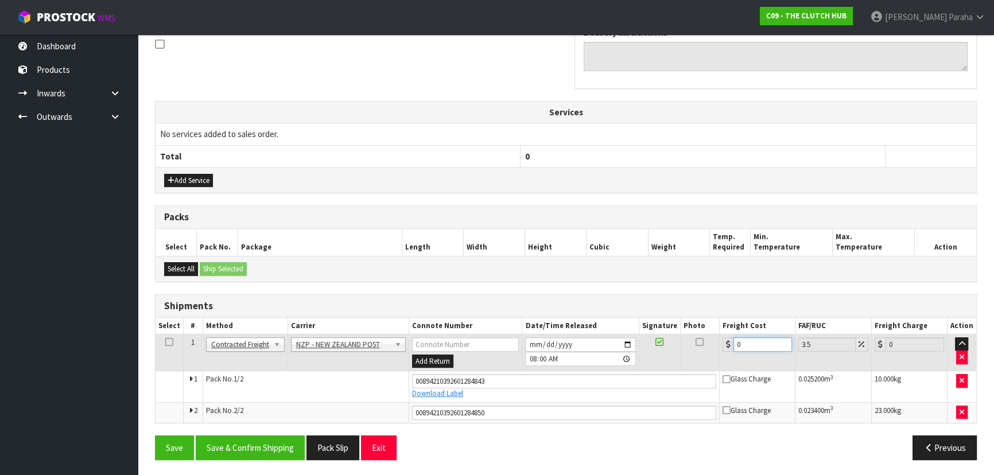
click at [749, 344] on input "0" at bounding box center [763, 345] width 59 height 14
type input "4"
type input "4.14"
type input "44"
type input "45.54"
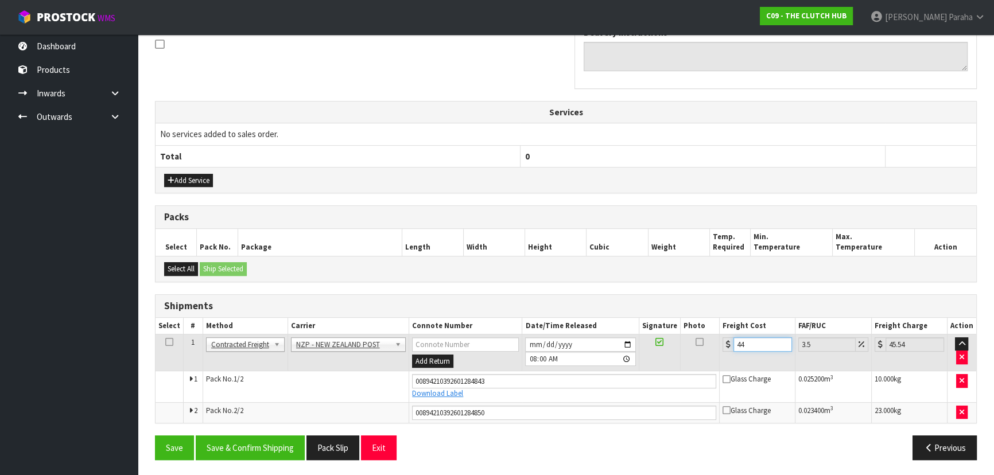
type input "44.8"
type input "46.37"
type input "44.89"
type input "46.46"
type input "44.89"
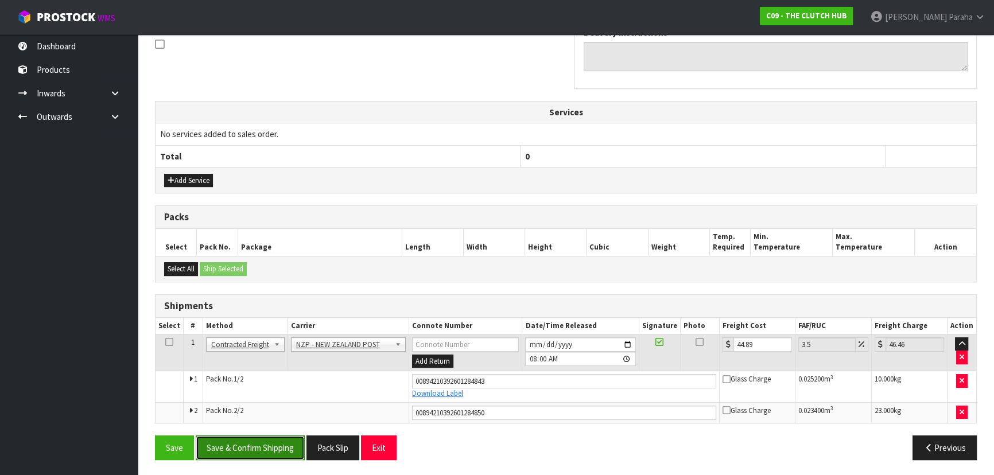
click at [252, 447] on button "Save & Confirm Shipping" at bounding box center [250, 448] width 109 height 25
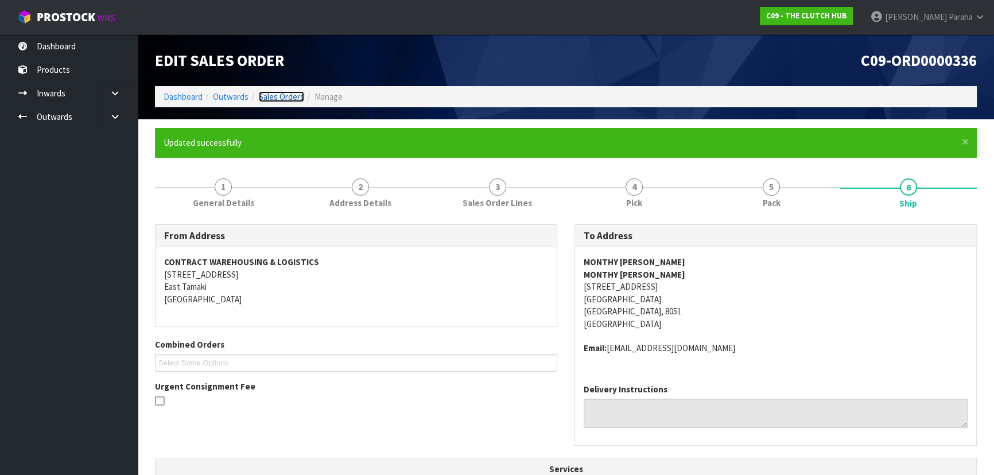
click at [283, 96] on link "Sales Orders" at bounding box center [281, 96] width 45 height 11
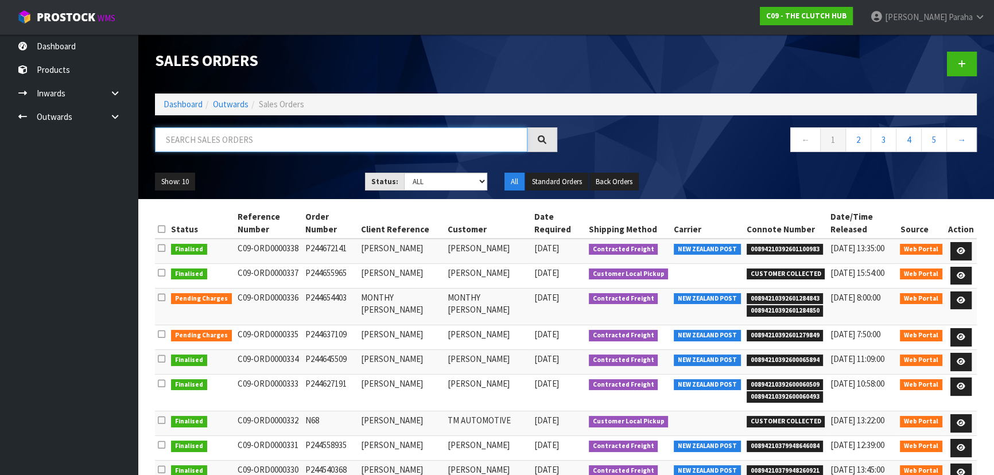
click at [292, 141] on input "text" at bounding box center [341, 139] width 373 height 25
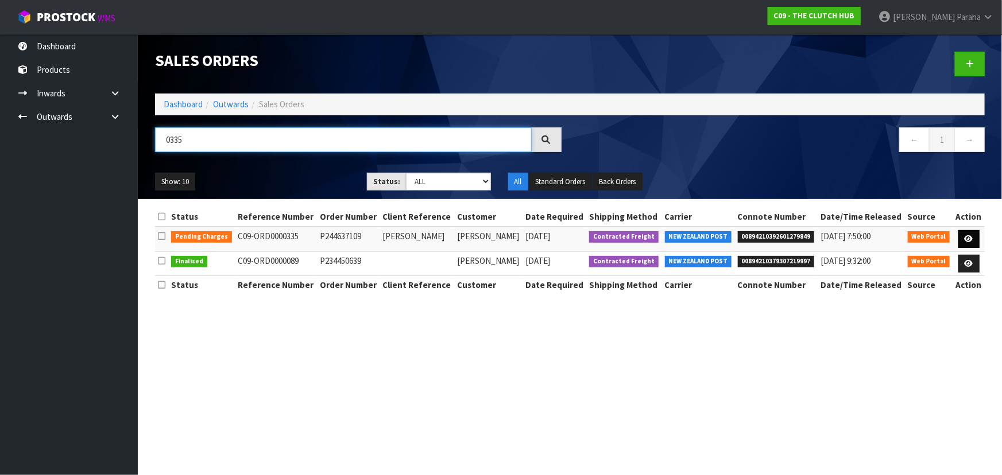
type input "0335"
click at [966, 235] on icon at bounding box center [968, 238] width 9 height 7
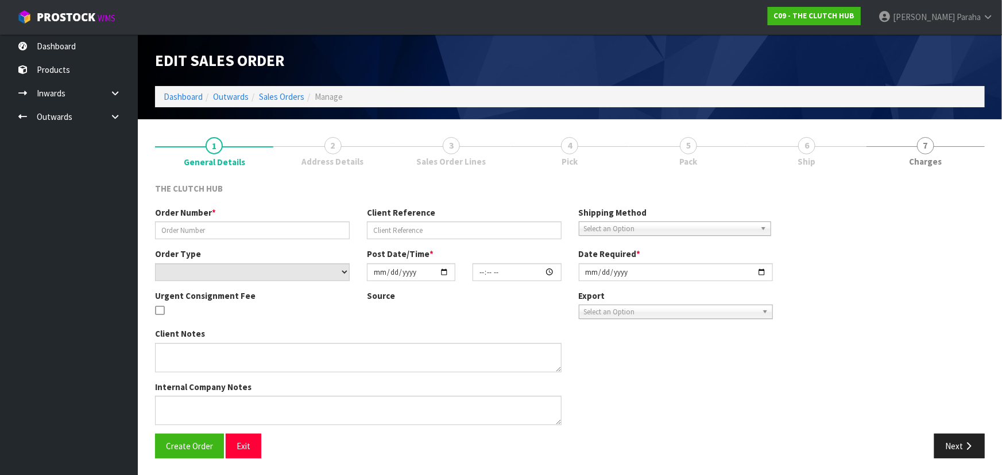
type input "P244637109"
type input "[PERSON_NAME]"
select select "number:0"
type input "[DATE]"
type input "13:15:00.000"
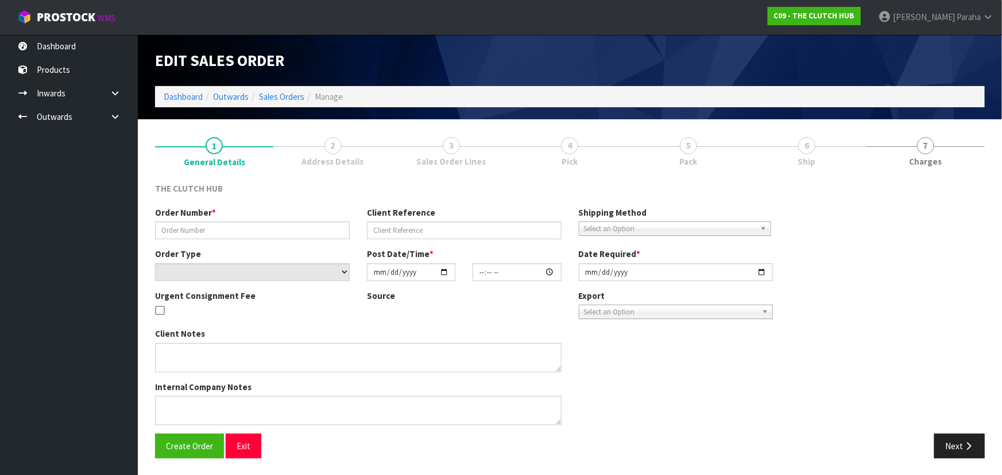
type input "[DATE]"
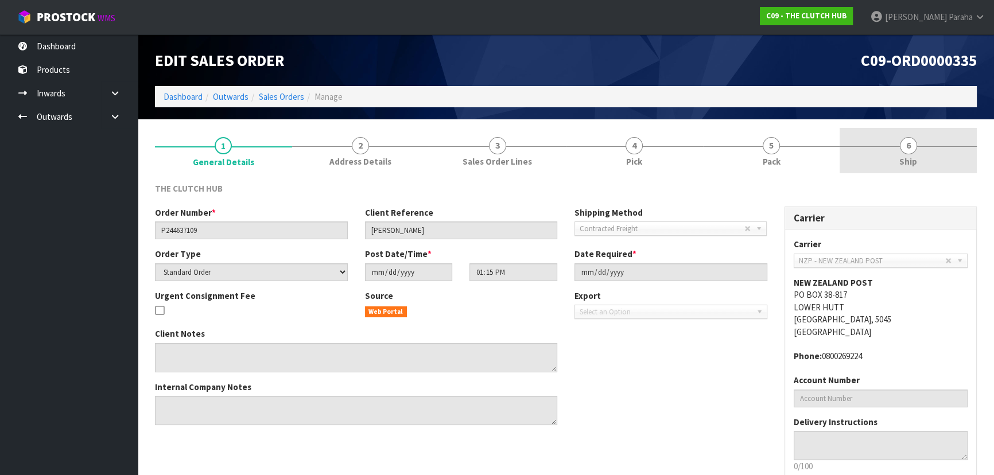
click at [905, 141] on span "6" at bounding box center [908, 145] width 17 height 17
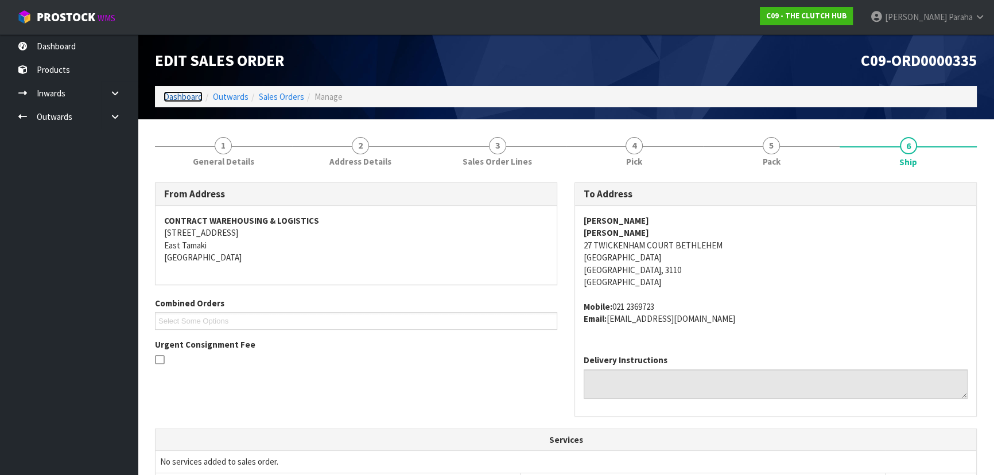
click at [189, 99] on link "Dashboard" at bounding box center [183, 96] width 39 height 11
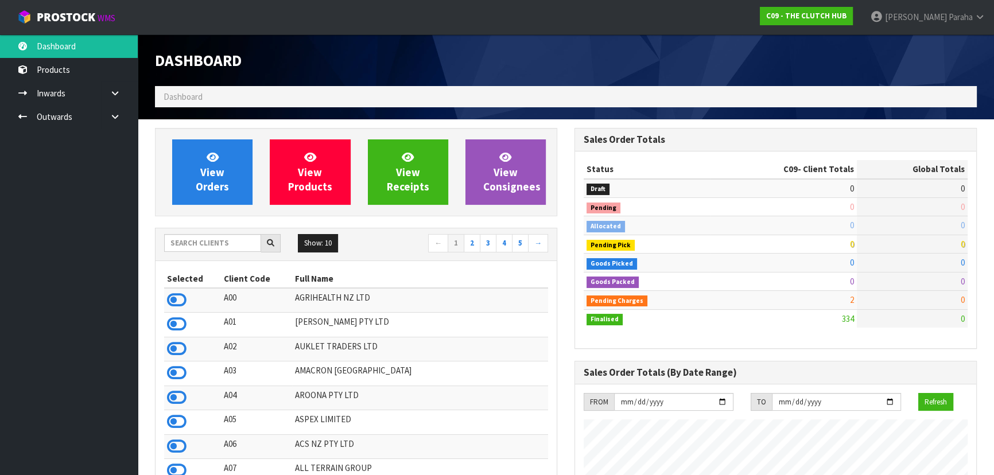
scroll to position [929, 419]
click at [229, 251] on input "text" at bounding box center [212, 243] width 97 height 18
click at [390, 242] on nav "← 1 2 3 4 5 →" at bounding box center [457, 244] width 184 height 20
click at [193, 240] on input "text" at bounding box center [212, 243] width 97 height 18
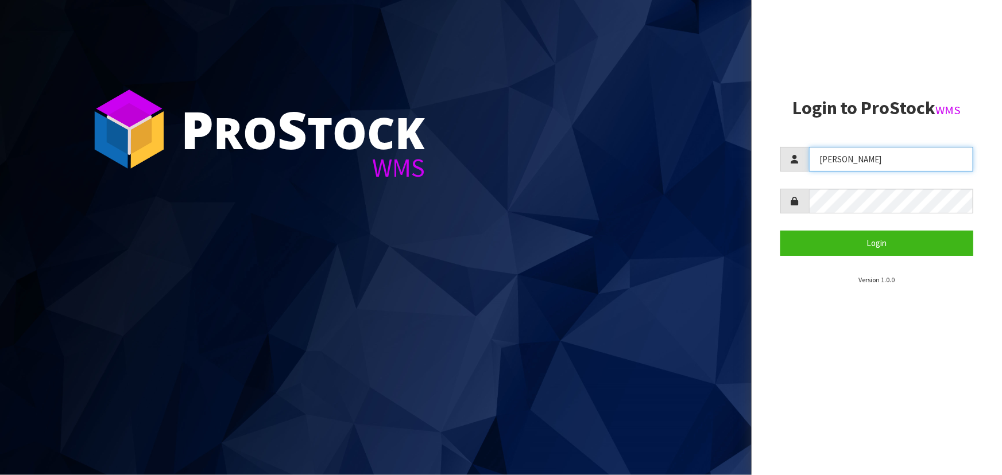
click at [863, 169] on input "Lalisha" at bounding box center [891, 159] width 164 height 25
type input "ZACKARY"
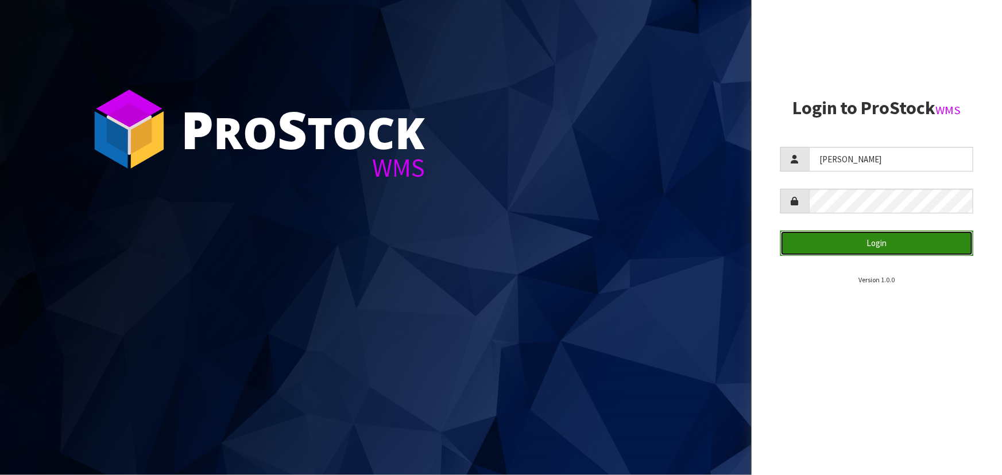
click at [853, 255] on button "Login" at bounding box center [876, 243] width 193 height 25
